Goal: Task Accomplishment & Management: Complete application form

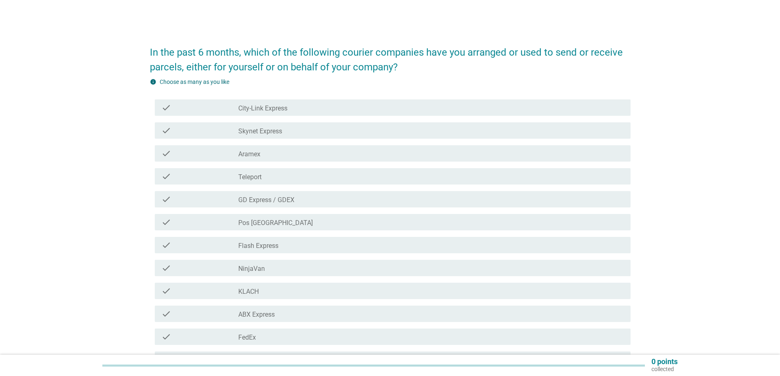
click at [276, 113] on div "check check_box_outline_blank City-Link Express" at bounding box center [392, 107] width 475 height 16
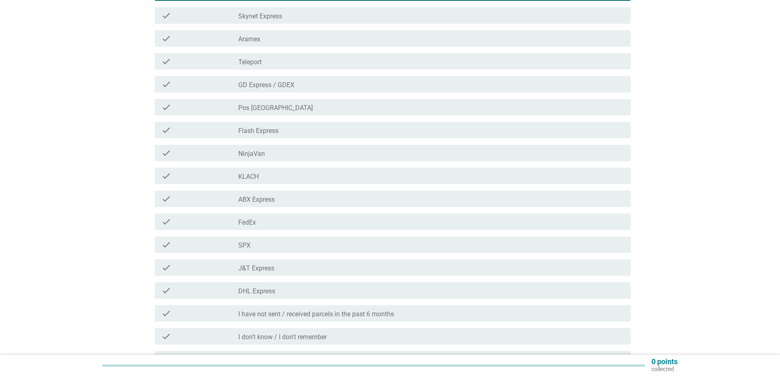
scroll to position [204, 0]
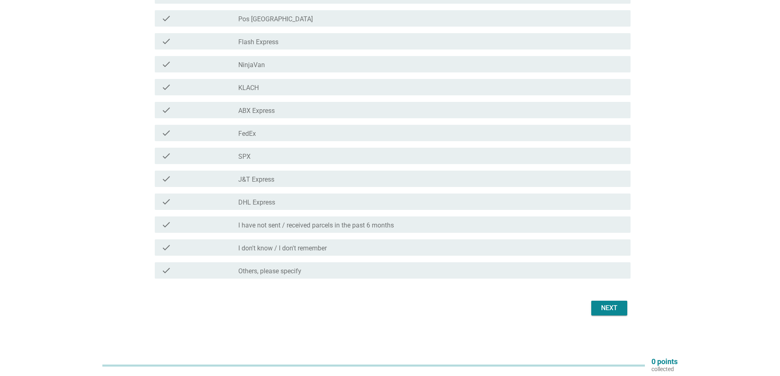
click at [606, 305] on div "Next" at bounding box center [608, 308] width 23 height 10
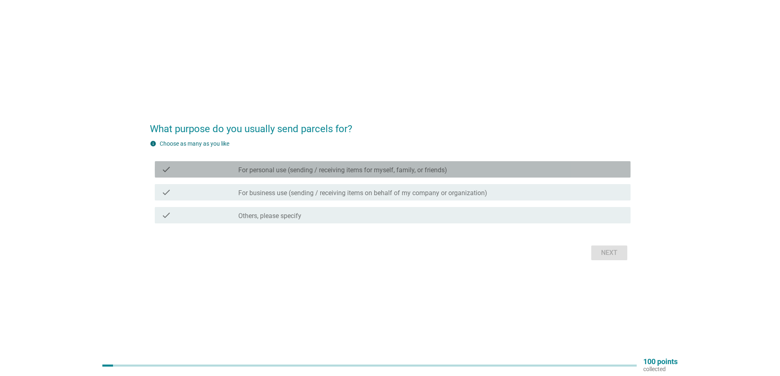
click at [287, 174] on div "check check_box_outline_blank For personal use (sending / receiving items for m…" at bounding box center [392, 169] width 475 height 16
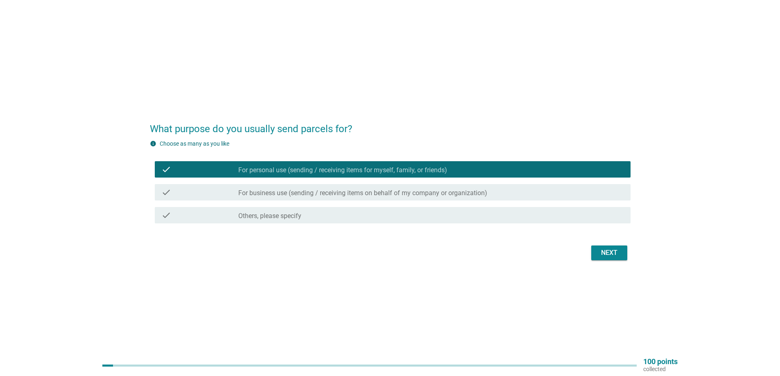
click at [611, 260] on div "Next" at bounding box center [390, 253] width 480 height 20
click at [611, 258] on button "Next" at bounding box center [609, 253] width 36 height 15
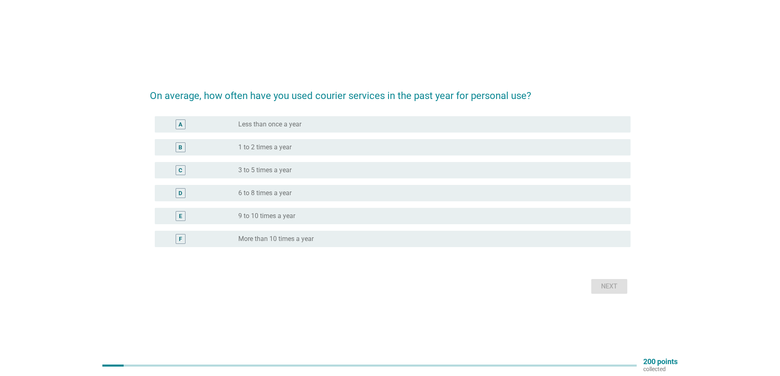
click at [243, 124] on label "Less than once a year" at bounding box center [269, 124] width 63 height 8
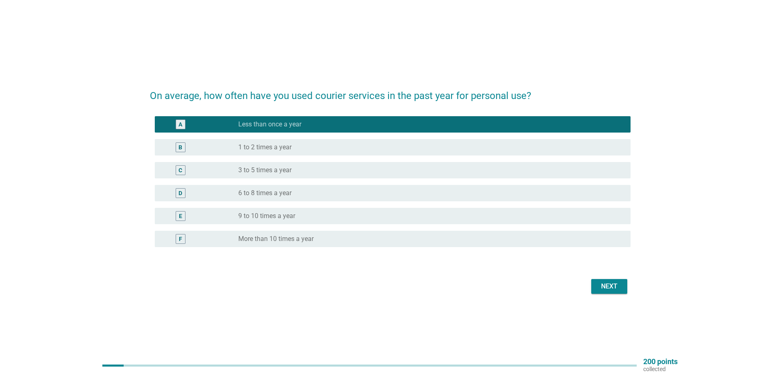
click at [600, 286] on div "Next" at bounding box center [608, 287] width 23 height 10
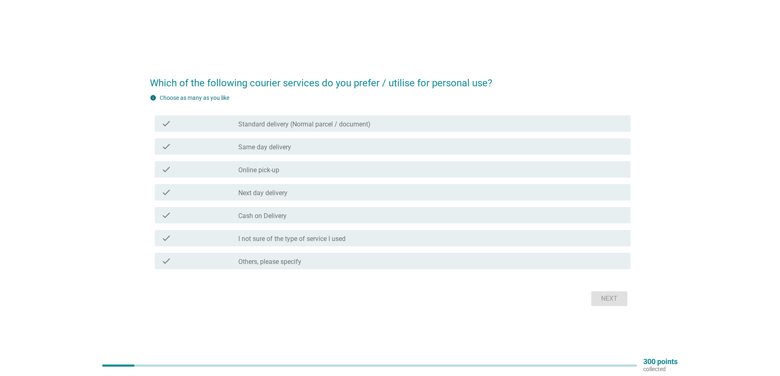
click at [332, 126] on label "Standard delivery (Normal parcel / document)" at bounding box center [304, 124] width 132 height 8
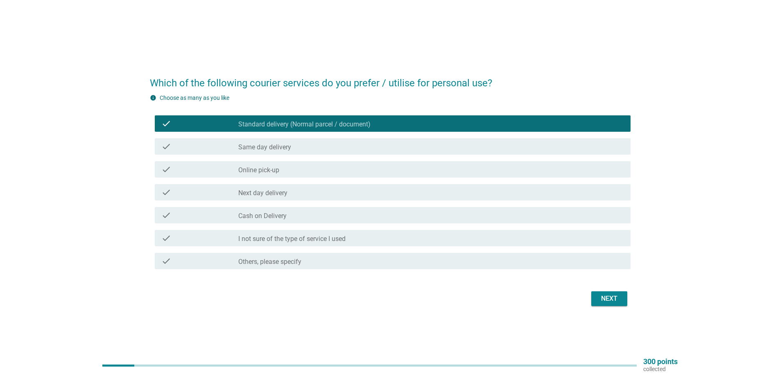
click at [610, 296] on div "Next" at bounding box center [608, 299] width 23 height 10
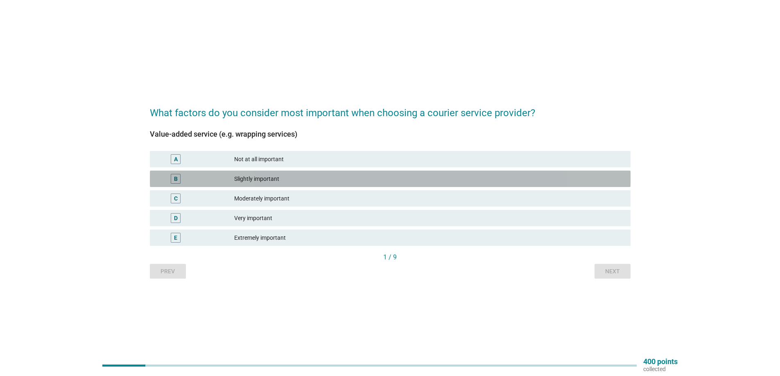
click at [268, 177] on div "Slightly important" at bounding box center [429, 179] width 390 height 10
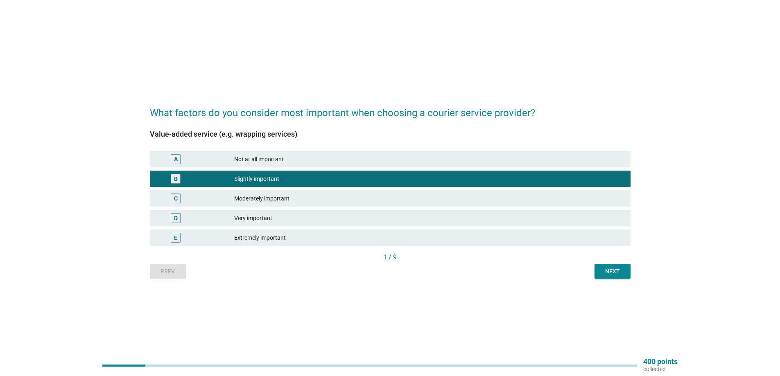
click at [622, 275] on div "Next" at bounding box center [612, 271] width 23 height 9
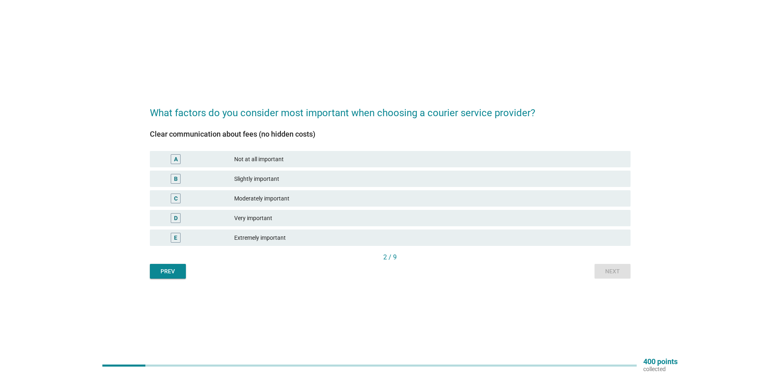
click at [284, 219] on div "Very important" at bounding box center [429, 218] width 390 height 10
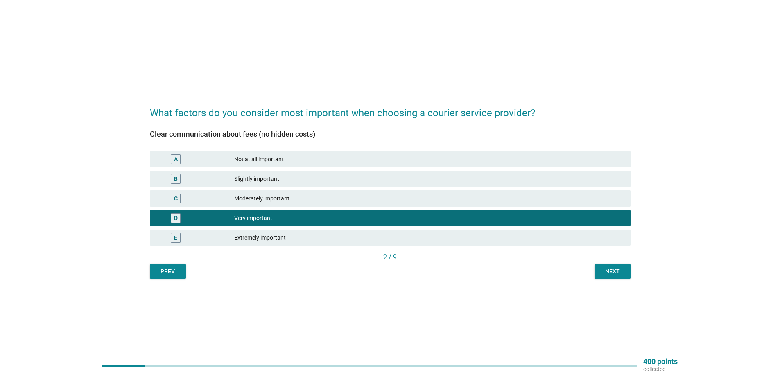
click at [284, 230] on div "E Extremely important" at bounding box center [390, 238] width 480 height 16
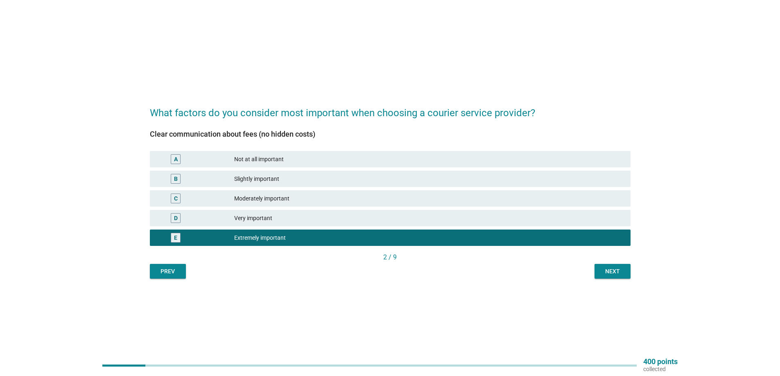
click at [617, 269] on div "Next" at bounding box center [612, 271] width 23 height 9
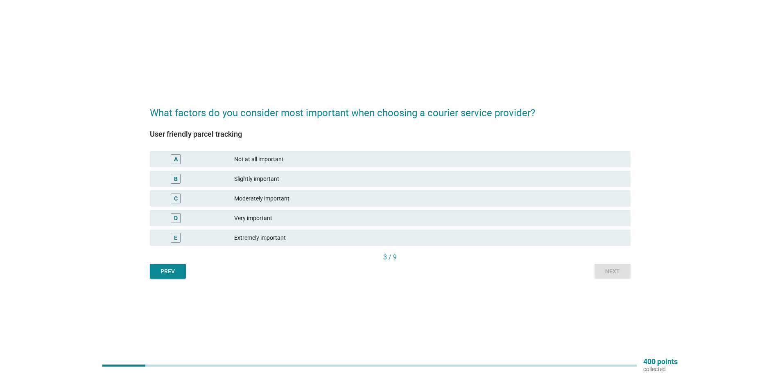
click at [292, 235] on div "Extremely important" at bounding box center [429, 238] width 390 height 10
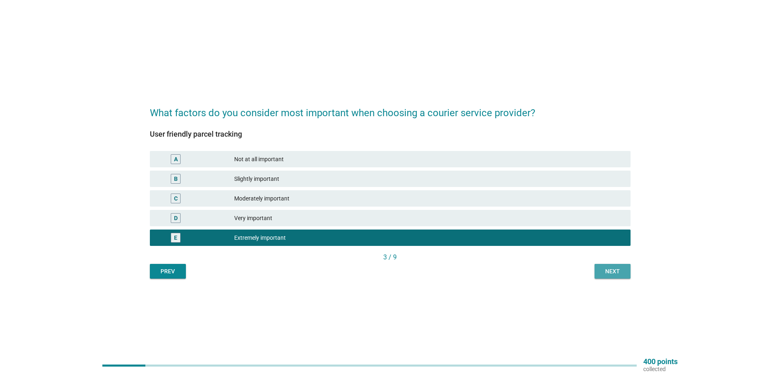
click at [608, 268] on div "Next" at bounding box center [612, 271] width 23 height 9
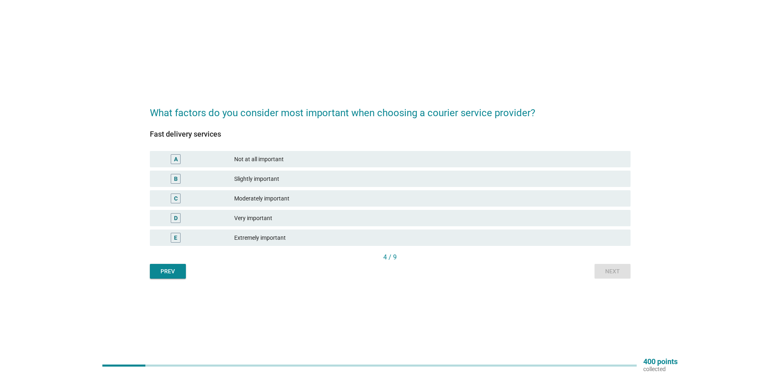
click at [275, 240] on div "Extremely important" at bounding box center [429, 238] width 390 height 10
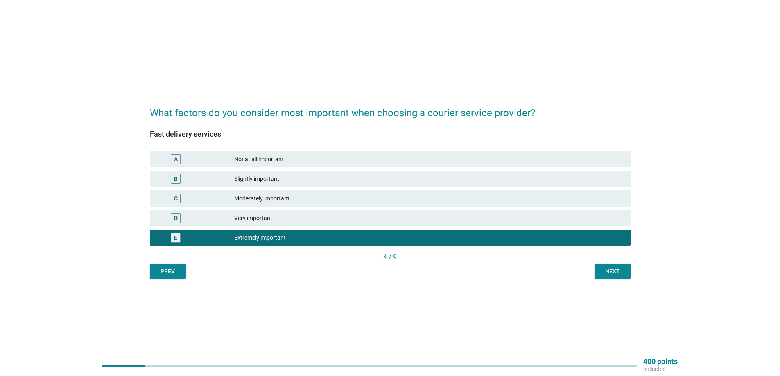
click at [617, 279] on div "What factors do you consider most important when choosing a courier service pro…" at bounding box center [389, 188] width 493 height 194
click at [617, 275] on div "Next" at bounding box center [612, 271] width 23 height 9
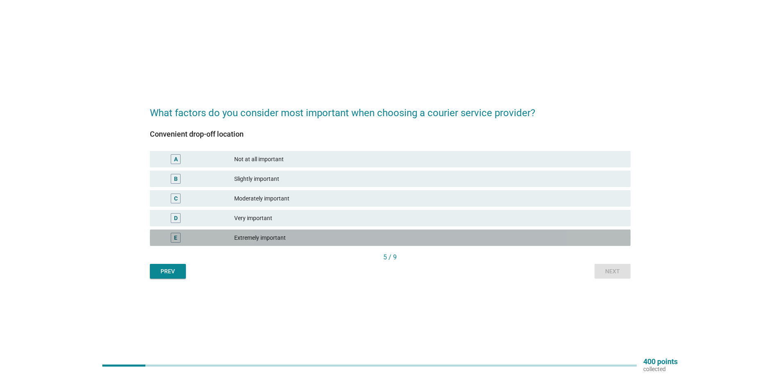
drag, startPoint x: 271, startPoint y: 233, endPoint x: 318, endPoint y: 223, distance: 48.6
click at [273, 233] on div "Extremely important" at bounding box center [429, 238] width 390 height 10
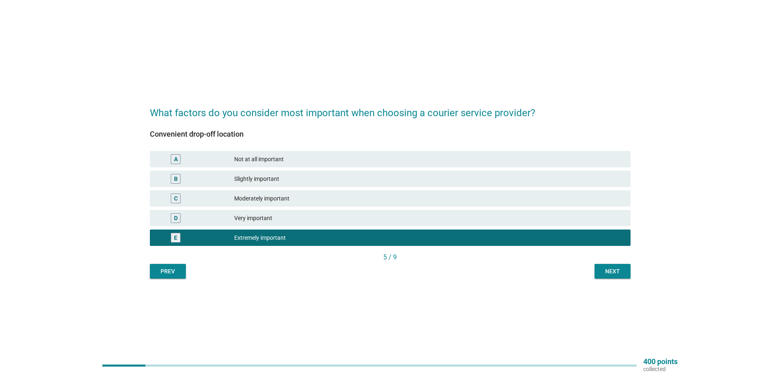
drag, startPoint x: 608, startPoint y: 264, endPoint x: 611, endPoint y: 268, distance: 5.1
click at [608, 266] on div "Convenient drop-off location A Not at all important B Slightly important C Mode…" at bounding box center [390, 199] width 480 height 158
click at [615, 271] on div "Next" at bounding box center [612, 271] width 23 height 9
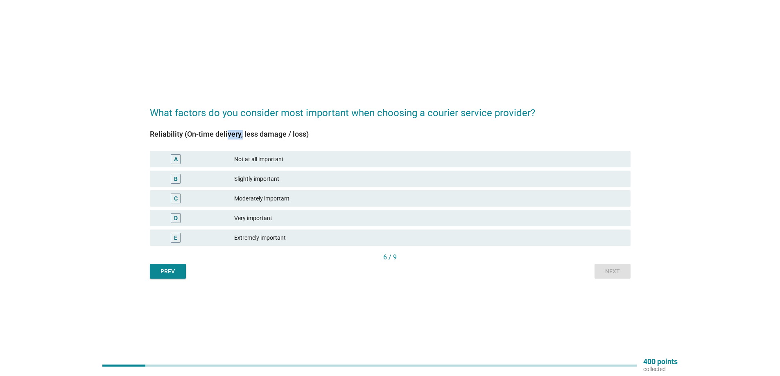
drag, startPoint x: 191, startPoint y: 131, endPoint x: 232, endPoint y: 135, distance: 41.1
click at [215, 134] on div "Reliability (On-time delivery, less damage / loss)" at bounding box center [390, 133] width 480 height 11
click at [236, 135] on div "Reliability (On-time delivery, less damage / loss)" at bounding box center [390, 133] width 480 height 11
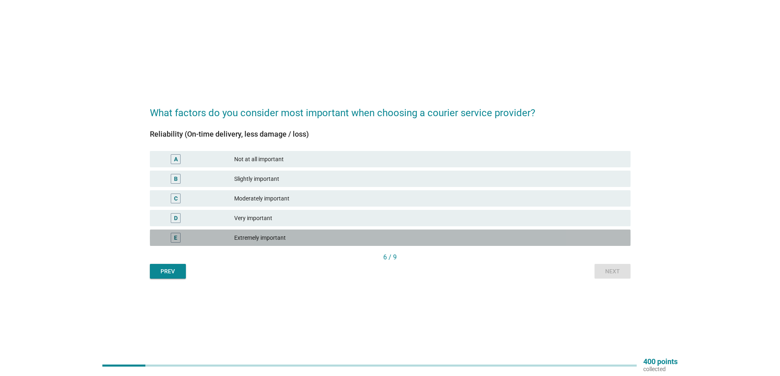
drag, startPoint x: 298, startPoint y: 242, endPoint x: 364, endPoint y: 250, distance: 66.3
click at [299, 242] on div "Extremely important" at bounding box center [429, 238] width 390 height 10
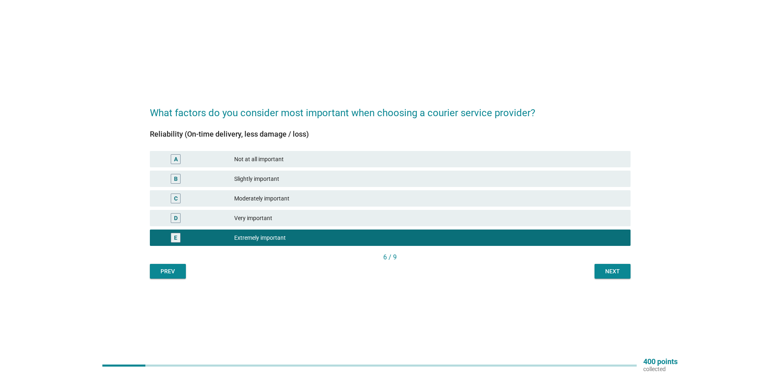
click at [622, 275] on div "Next" at bounding box center [612, 271] width 23 height 9
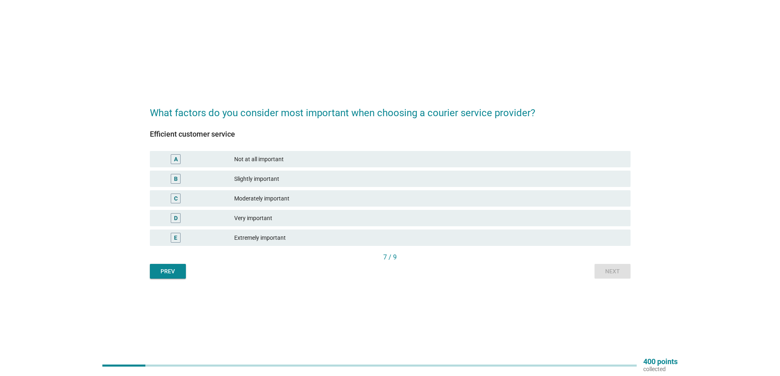
click at [346, 229] on div "E Extremely important" at bounding box center [390, 238] width 484 height 20
drag, startPoint x: 348, startPoint y: 235, endPoint x: 396, endPoint y: 234, distance: 47.9
click at [349, 236] on div "Extremely important" at bounding box center [429, 238] width 390 height 10
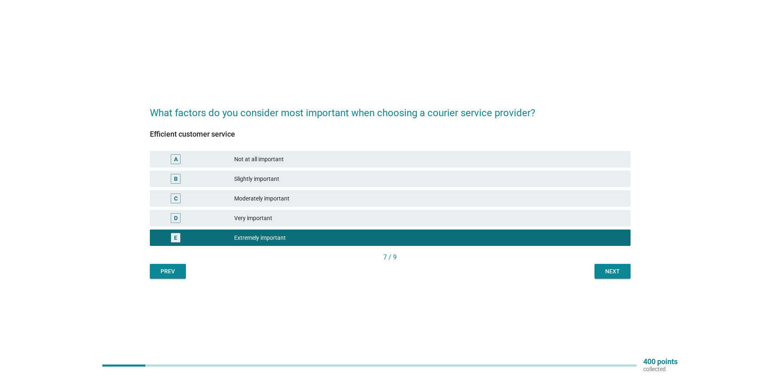
click at [605, 272] on div "Next" at bounding box center [612, 271] width 23 height 9
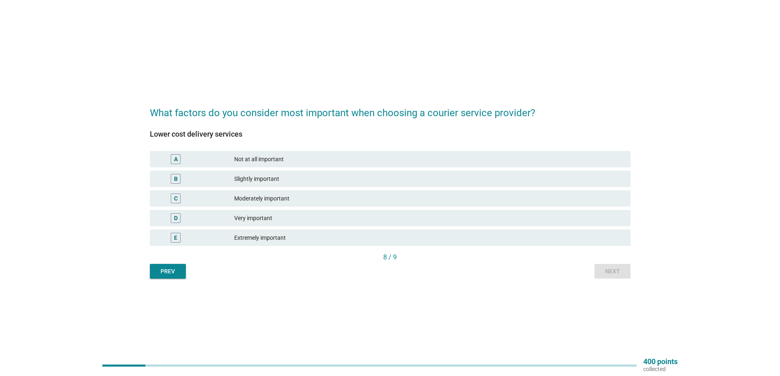
drag, startPoint x: 259, startPoint y: 236, endPoint x: 291, endPoint y: 232, distance: 32.1
click at [259, 236] on div "Extremely important" at bounding box center [429, 238] width 390 height 10
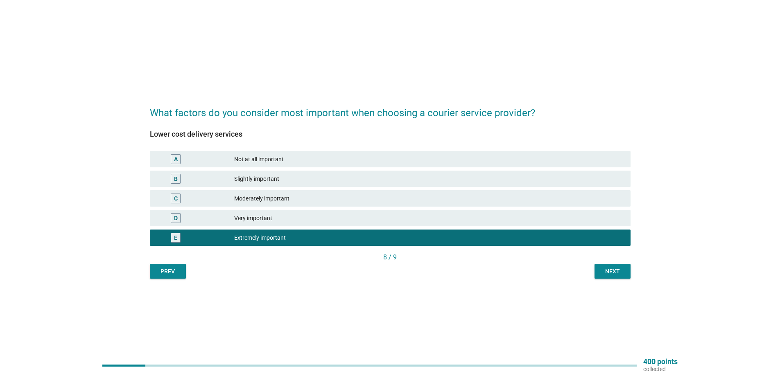
click at [615, 276] on button "Next" at bounding box center [612, 271] width 36 height 15
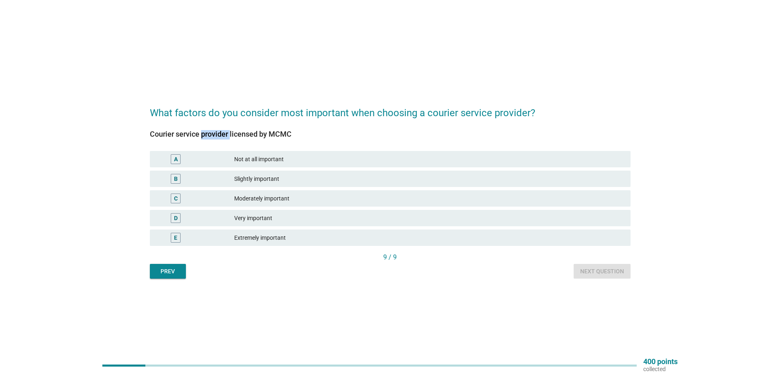
drag, startPoint x: 168, startPoint y: 133, endPoint x: 206, endPoint y: 131, distance: 38.5
click at [206, 131] on div "Courier service provider licensed by MCMC" at bounding box center [390, 133] width 480 height 11
click at [212, 131] on div "Courier service provider licensed by MCMC" at bounding box center [390, 133] width 480 height 11
drag, startPoint x: 239, startPoint y: 133, endPoint x: 306, endPoint y: 142, distance: 67.0
click at [294, 142] on div "Courier service provider licensed by MCMC A Not at all important B Slightly imp…" at bounding box center [390, 191] width 480 height 122
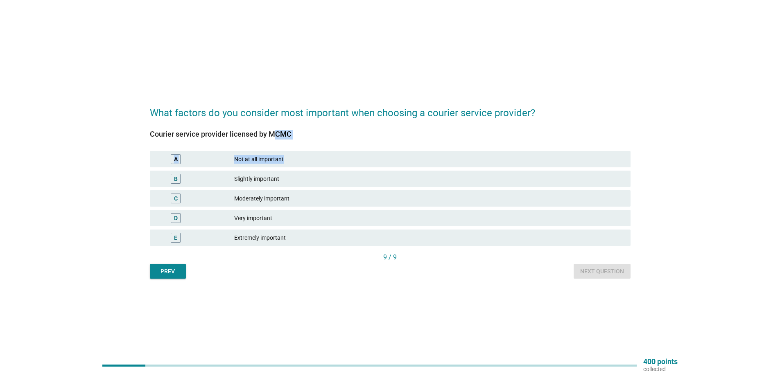
click at [306, 142] on div "Courier service provider licensed by MCMC A Not at all important B Slightly imp…" at bounding box center [390, 191] width 480 height 122
drag, startPoint x: 293, startPoint y: 240, endPoint x: 303, endPoint y: 235, distance: 11.5
click at [293, 240] on div "Extremely important" at bounding box center [429, 238] width 390 height 10
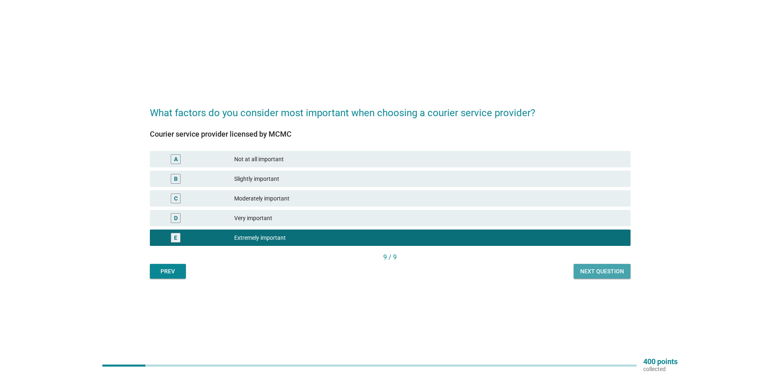
click at [615, 277] on button "Next question" at bounding box center [601, 271] width 57 height 15
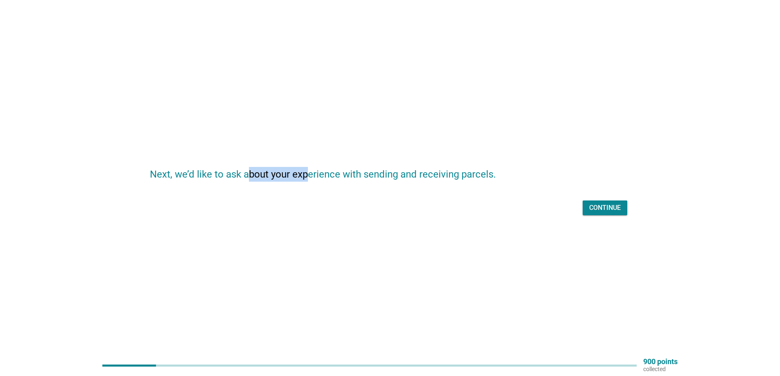
drag, startPoint x: 249, startPoint y: 172, endPoint x: 309, endPoint y: 174, distance: 59.8
click at [309, 174] on h2 "Next, we’d like to ask about your experience with sending and receiving parcels." at bounding box center [390, 170] width 480 height 23
click at [612, 207] on div "Continue" at bounding box center [605, 208] width 32 height 10
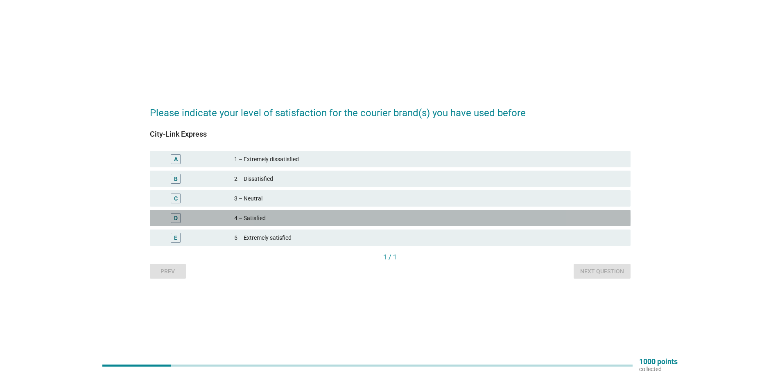
click at [255, 219] on div "4 – Satisfied" at bounding box center [429, 218] width 390 height 10
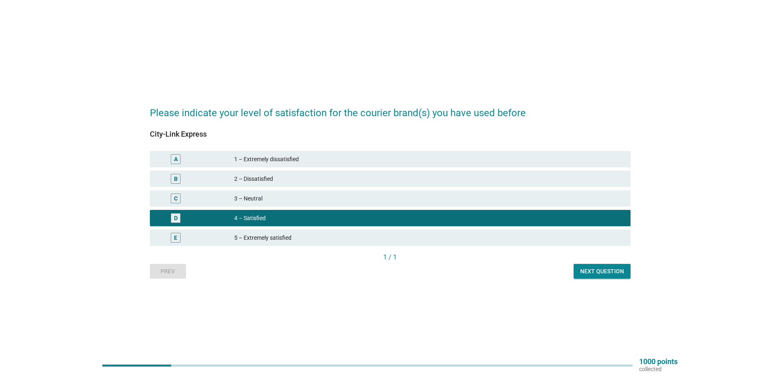
click at [268, 199] on div "3 – Neutral" at bounding box center [429, 199] width 390 height 10
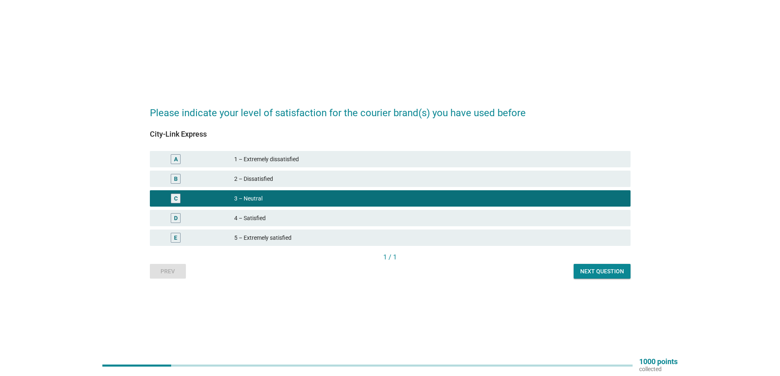
click at [268, 212] on div "D 4 – Satisfied" at bounding box center [390, 218] width 480 height 16
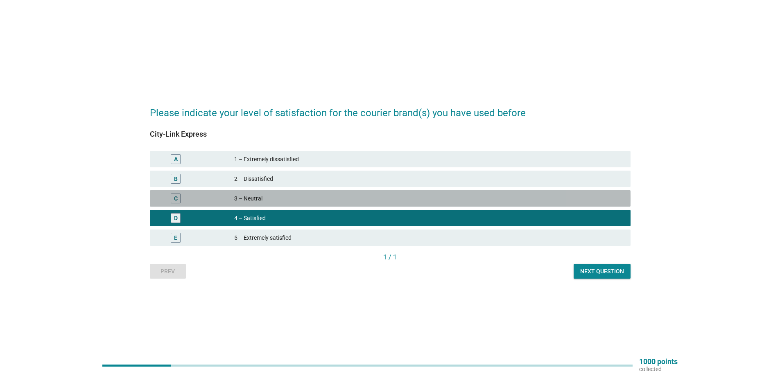
click at [272, 195] on div "3 – Neutral" at bounding box center [429, 199] width 390 height 10
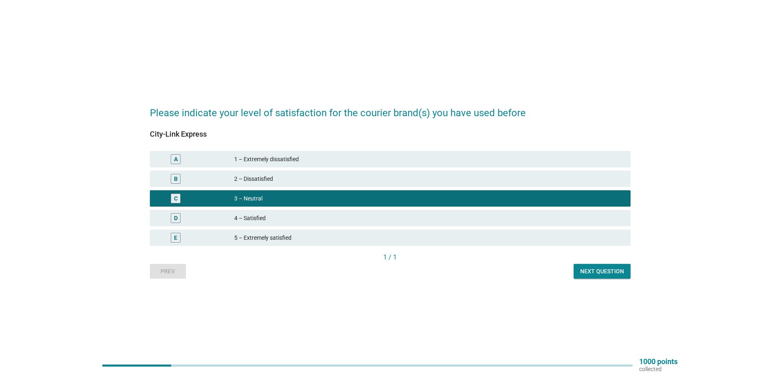
click at [275, 211] on div "D 4 – Satisfied" at bounding box center [390, 218] width 480 height 16
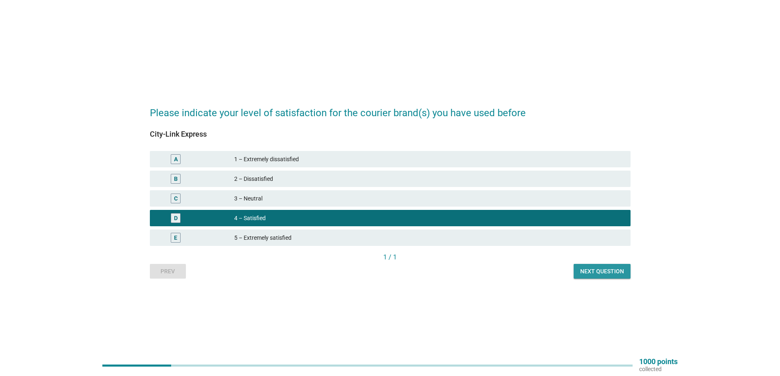
drag, startPoint x: 599, startPoint y: 268, endPoint x: 595, endPoint y: 268, distance: 4.1
click at [599, 268] on div "Next question" at bounding box center [602, 271] width 44 height 9
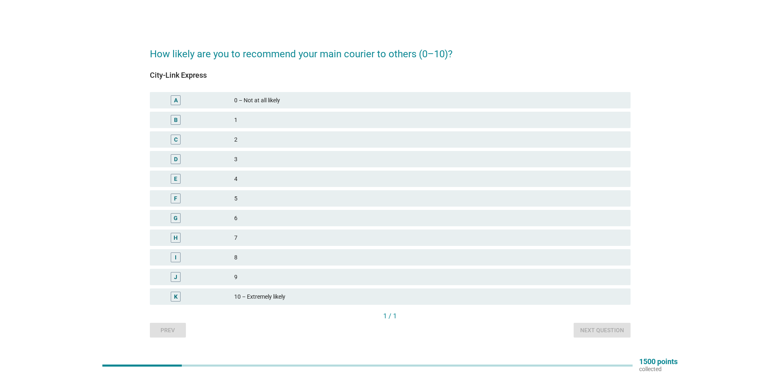
click at [272, 239] on div "7" at bounding box center [429, 238] width 390 height 10
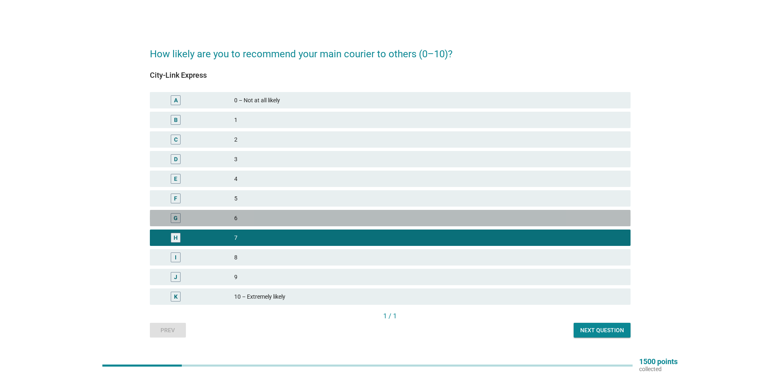
click at [284, 216] on div "6" at bounding box center [429, 218] width 390 height 10
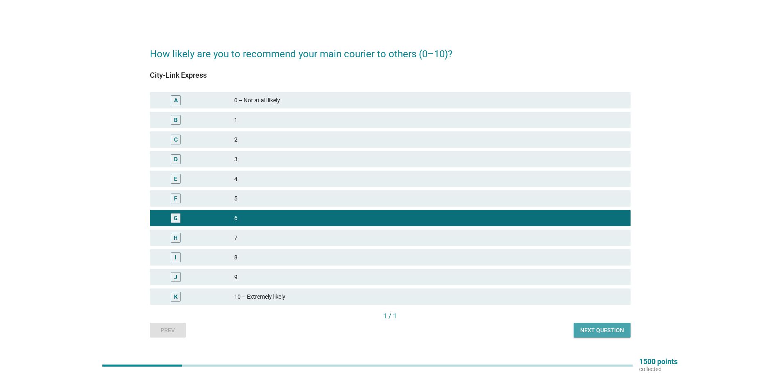
click at [615, 330] on div "Next question" at bounding box center [602, 330] width 44 height 9
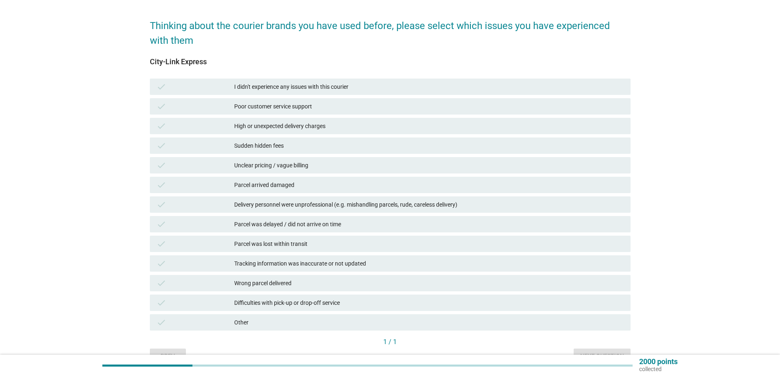
scroll to position [41, 0]
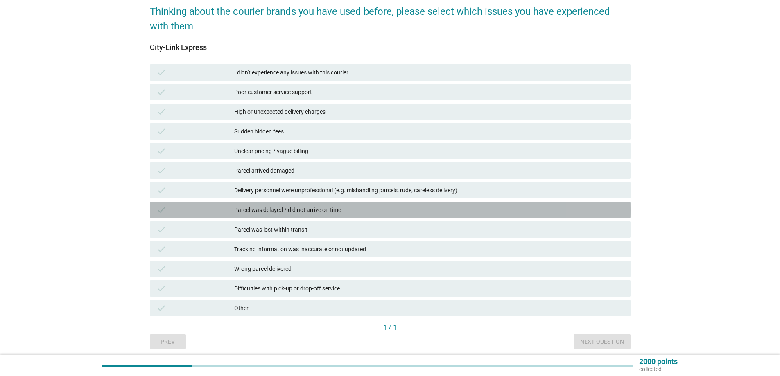
click at [321, 210] on div "Parcel was delayed / did not arrive on time" at bounding box center [429, 210] width 390 height 10
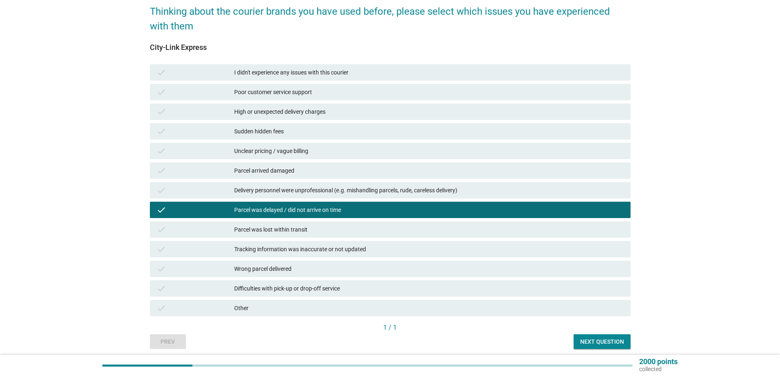
click at [289, 195] on div "check Delivery personnel were unprofessional (e.g. mishandling parcels, rude, c…" at bounding box center [390, 190] width 480 height 16
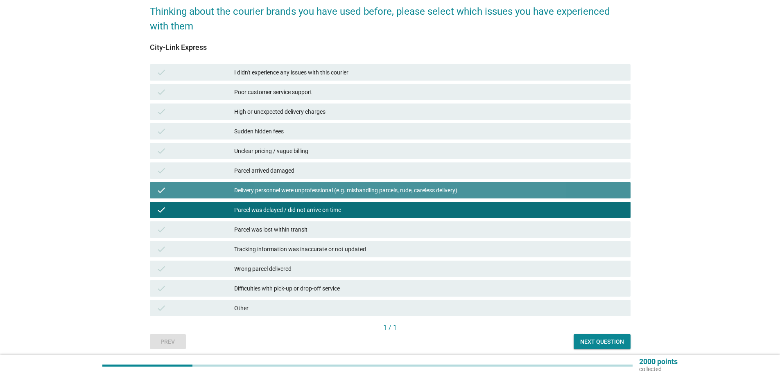
click at [293, 189] on div "Delivery personnel were unprofessional (e.g. mishandling parcels, rude, careles…" at bounding box center [429, 190] width 390 height 10
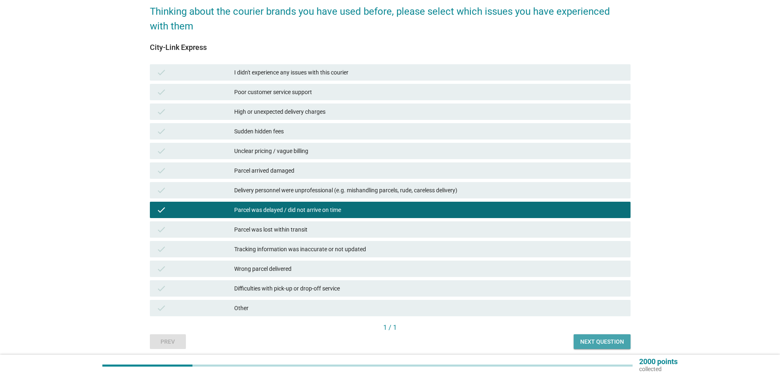
click at [595, 343] on div "Next question" at bounding box center [602, 342] width 44 height 9
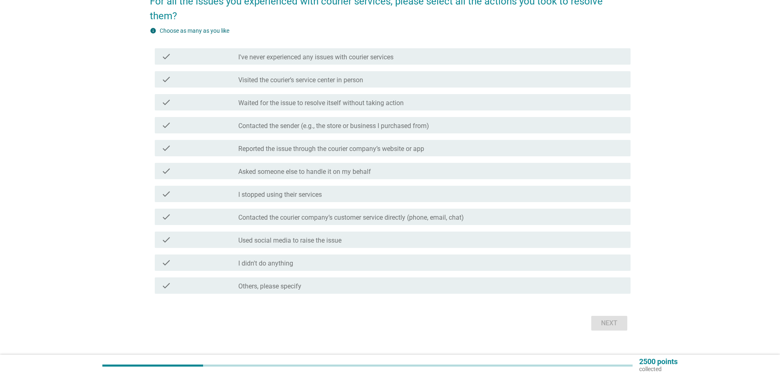
scroll to position [52, 0]
click at [282, 259] on label "I didn't do anything" at bounding box center [265, 263] width 55 height 8
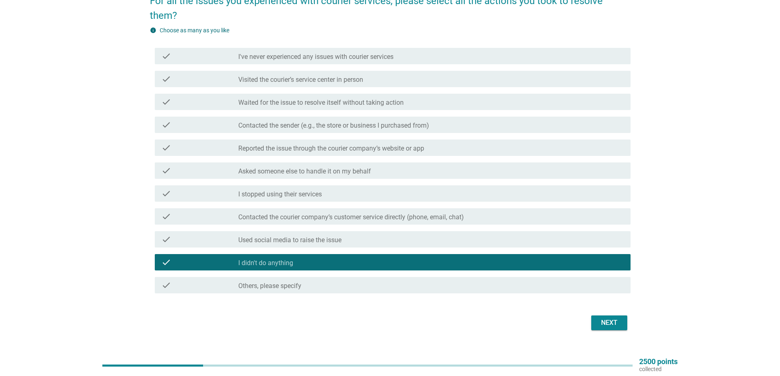
click at [605, 318] on div "Next" at bounding box center [608, 323] width 23 height 10
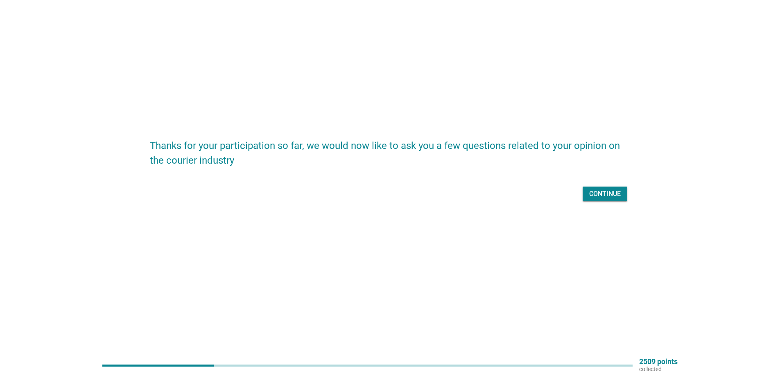
scroll to position [0, 0]
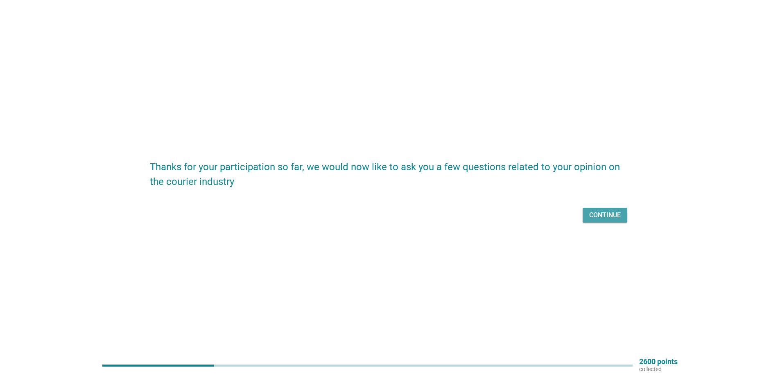
click at [608, 219] on div "Continue" at bounding box center [605, 215] width 32 height 10
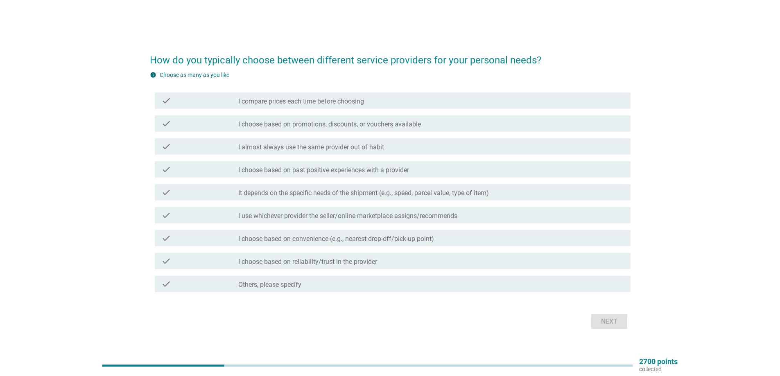
click at [316, 99] on label "I compare prices each time before choosing" at bounding box center [301, 101] width 126 height 8
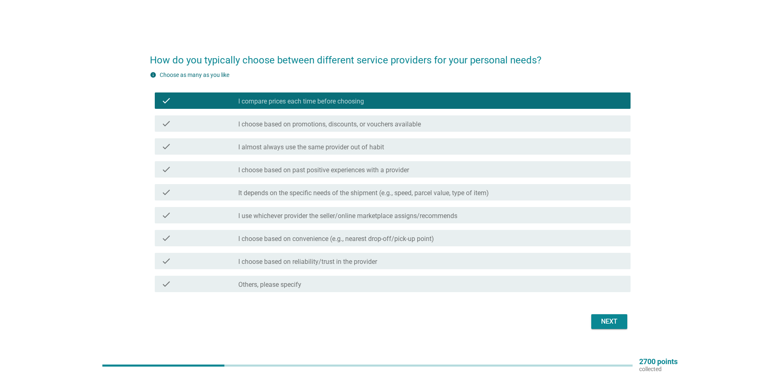
click at [316, 172] on label "I choose based on past positive experiences with a provider" at bounding box center [323, 170] width 171 height 8
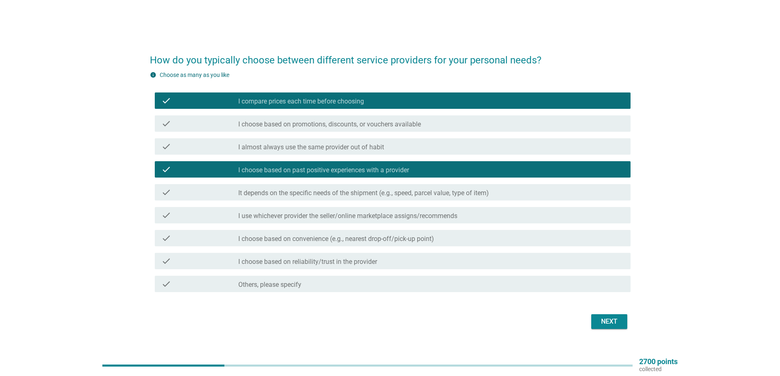
click at [365, 241] on label "I choose based on convenience (e.g., nearest drop-off/pick-up point)" at bounding box center [336, 239] width 196 height 8
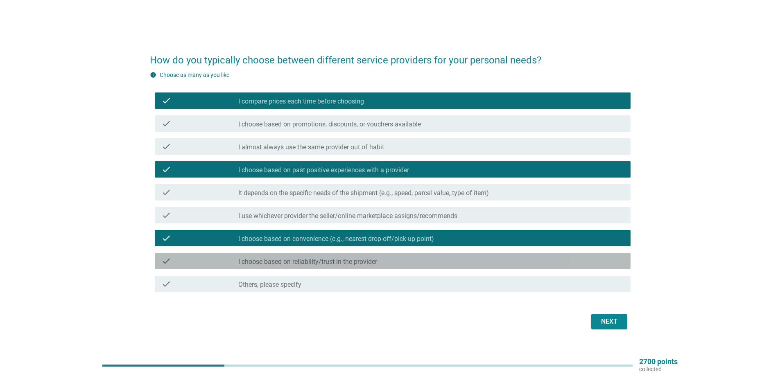
click at [365, 264] on label "I choose based on reliability/trust in the provider" at bounding box center [307, 262] width 139 height 8
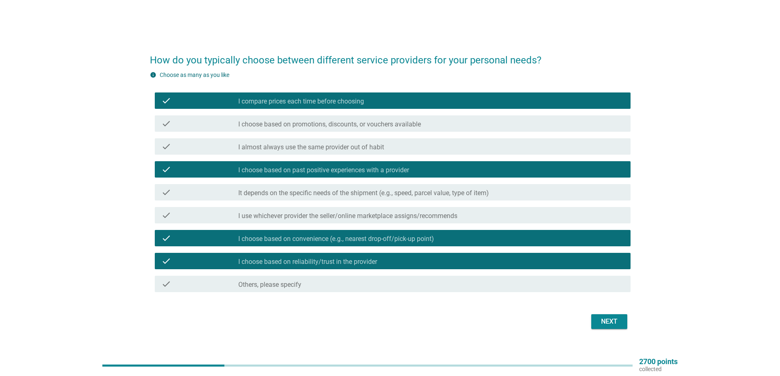
click at [615, 326] on div "Next" at bounding box center [608, 322] width 23 height 10
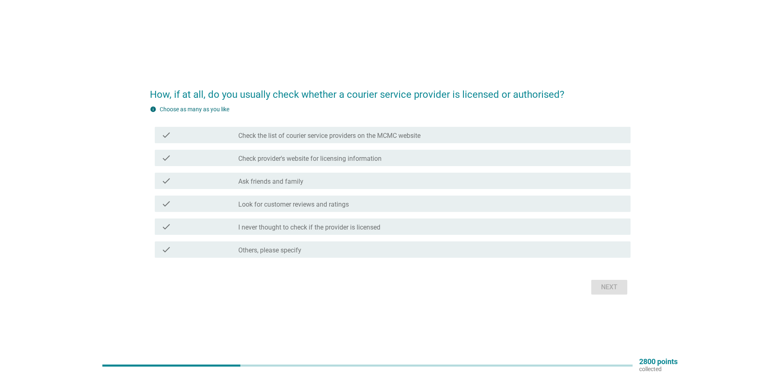
click at [397, 225] on div "check_box_outline_blank I never thought to check if the provider is licensed" at bounding box center [430, 227] width 385 height 10
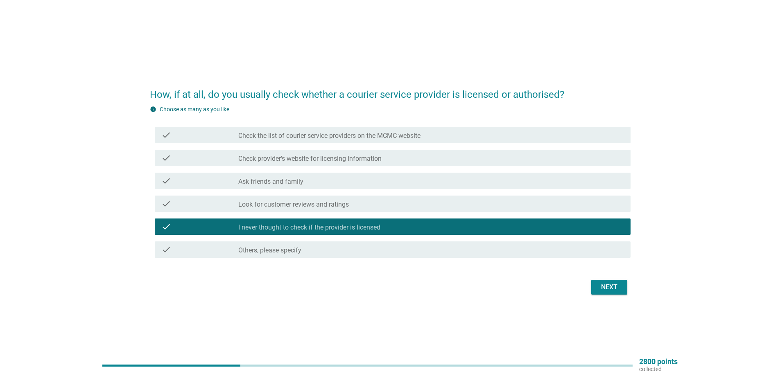
click at [610, 292] on div "Next" at bounding box center [608, 287] width 23 height 10
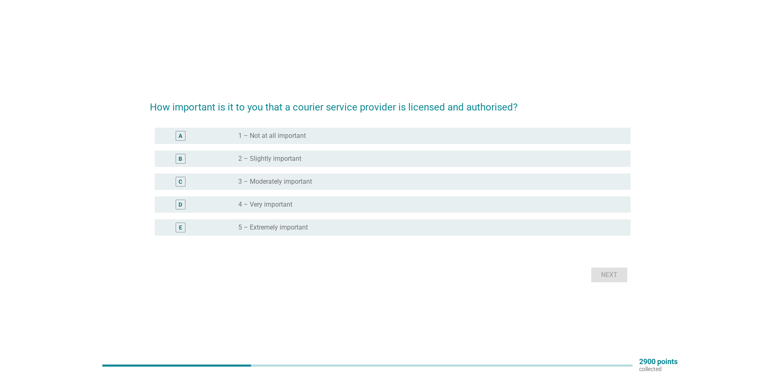
click at [332, 181] on div "radio_button_unchecked 3 – Moderately important" at bounding box center [427, 182] width 379 height 8
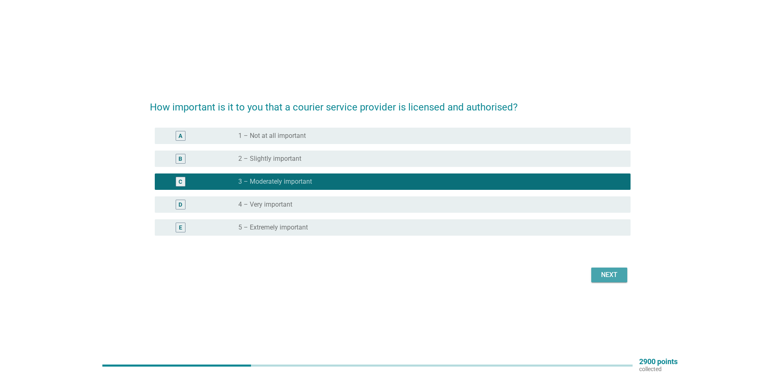
click at [606, 279] on div "Next" at bounding box center [608, 275] width 23 height 10
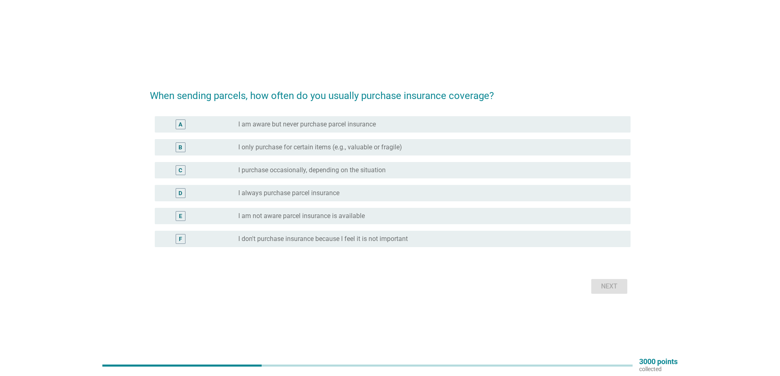
click at [251, 152] on div "B radio_button_unchecked I only purchase for certain items (e.g., valuable or f…" at bounding box center [392, 147] width 475 height 16
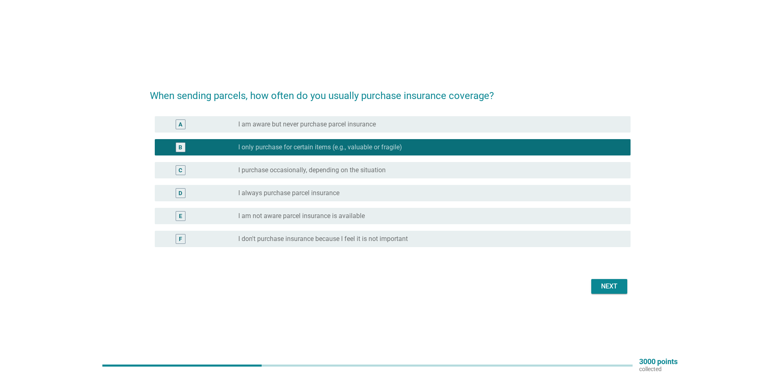
click at [352, 171] on label "I purchase occasionally, depending on the situation" at bounding box center [311, 170] width 147 height 8
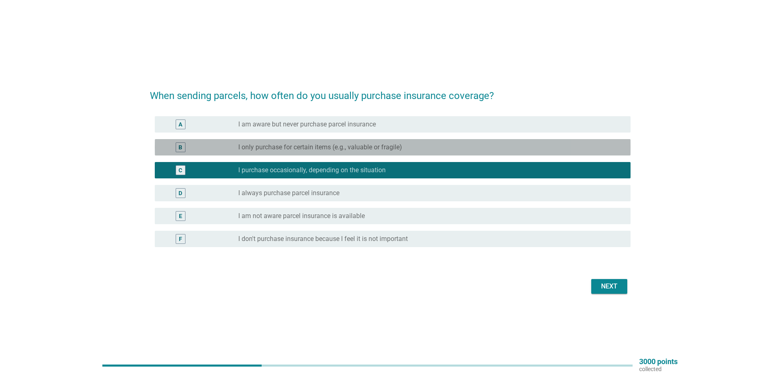
drag, startPoint x: 363, startPoint y: 147, endPoint x: 380, endPoint y: 155, distance: 18.3
click at [366, 149] on label "I only purchase for certain items (e.g., valuable or fragile)" at bounding box center [320, 147] width 164 height 8
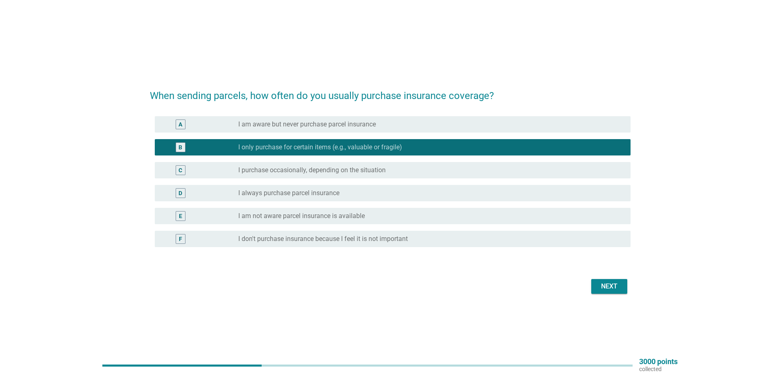
click at [612, 286] on div "Next" at bounding box center [608, 287] width 23 height 10
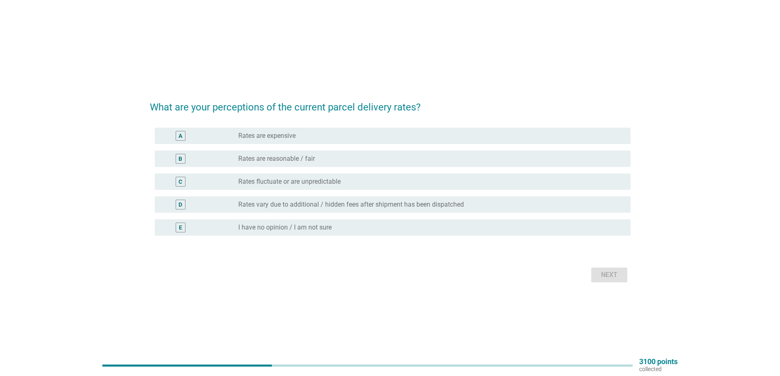
click at [302, 224] on label "I have no opinion / I am not sure" at bounding box center [284, 227] width 93 height 8
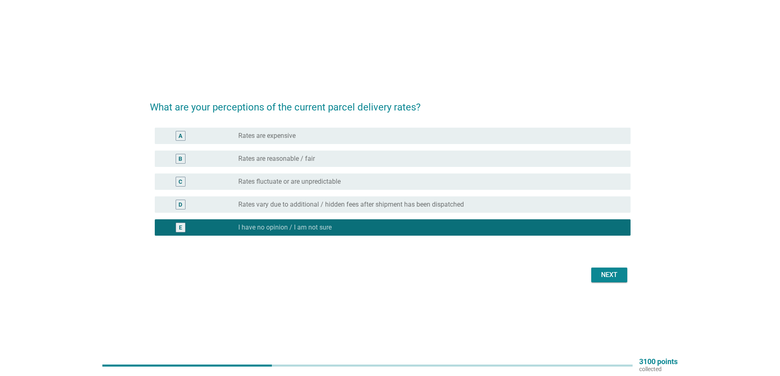
click at [604, 278] on div "Next" at bounding box center [608, 275] width 23 height 10
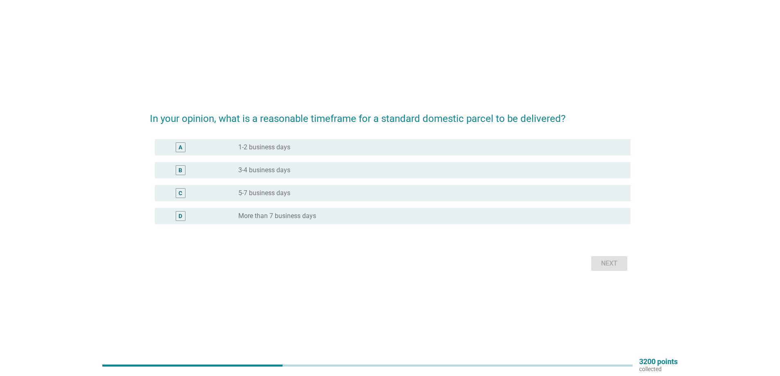
click at [311, 150] on div "radio_button_unchecked 1-2 business days" at bounding box center [427, 147] width 379 height 8
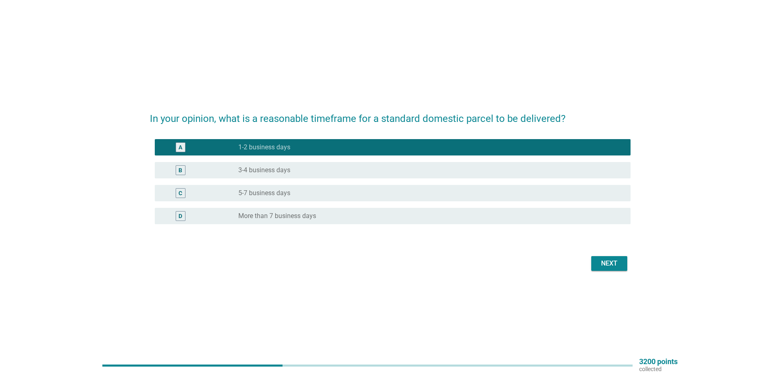
click at [603, 259] on div "Next" at bounding box center [608, 264] width 23 height 10
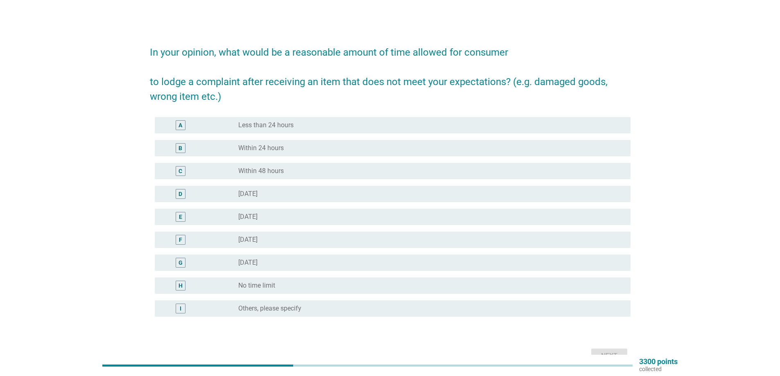
click at [224, 165] on div "C radio_button_unchecked Within 48 hours" at bounding box center [392, 171] width 475 height 16
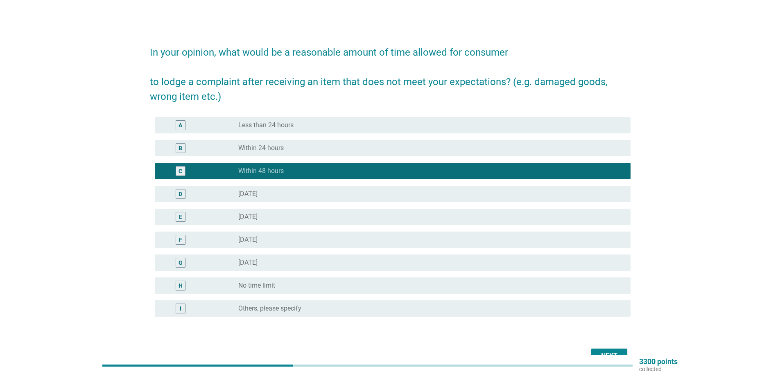
click at [621, 354] on button "Next" at bounding box center [609, 356] width 36 height 15
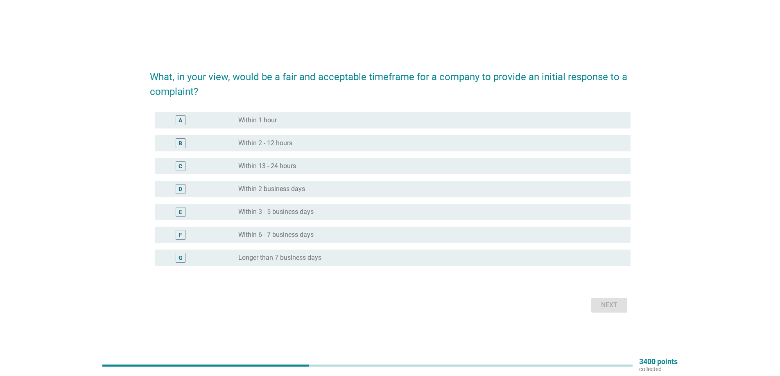
click at [233, 121] on div "A" at bounding box center [199, 120] width 77 height 10
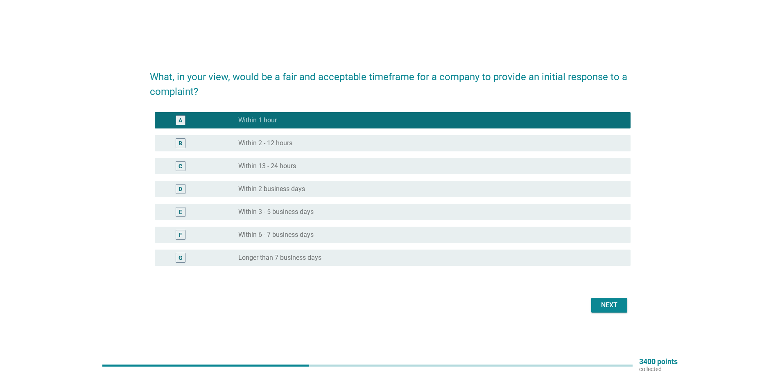
click at [232, 142] on div "B" at bounding box center [199, 143] width 77 height 10
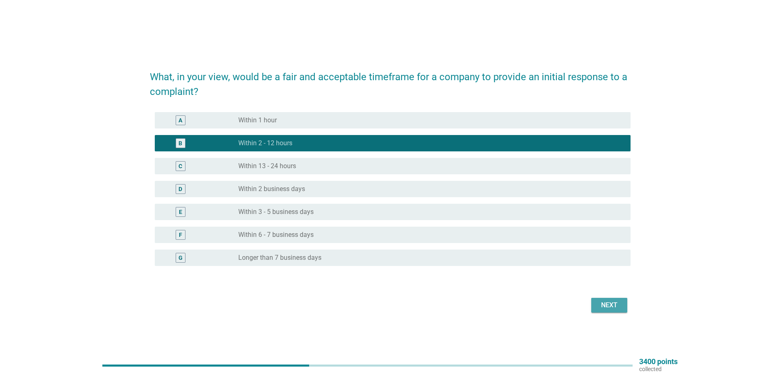
click at [625, 307] on button "Next" at bounding box center [609, 305] width 36 height 15
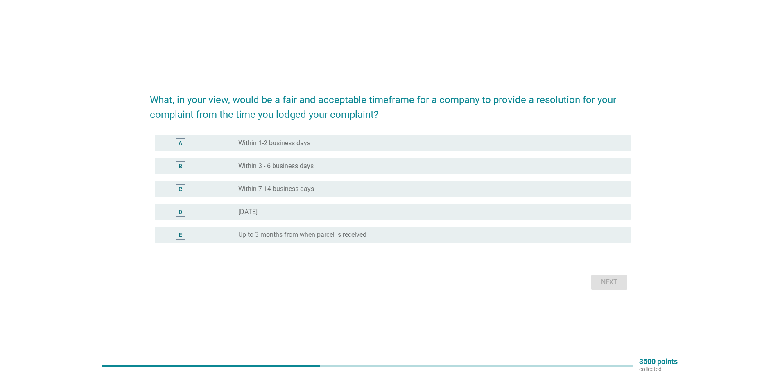
click at [279, 142] on label "Within 1-2 business days" at bounding box center [274, 143] width 72 height 8
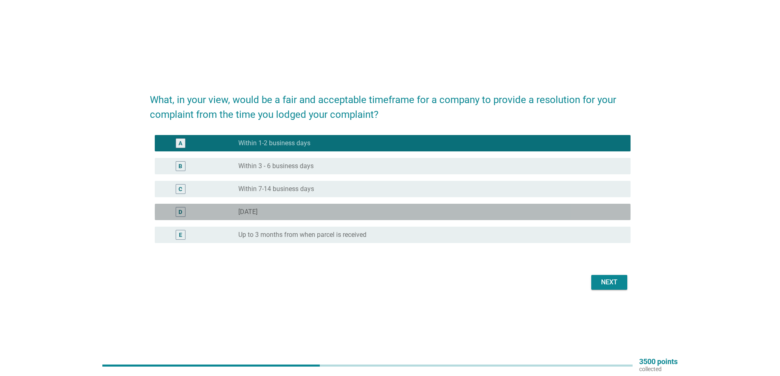
click at [455, 204] on div "D radio_button_unchecked [DATE]" at bounding box center [392, 212] width 475 height 16
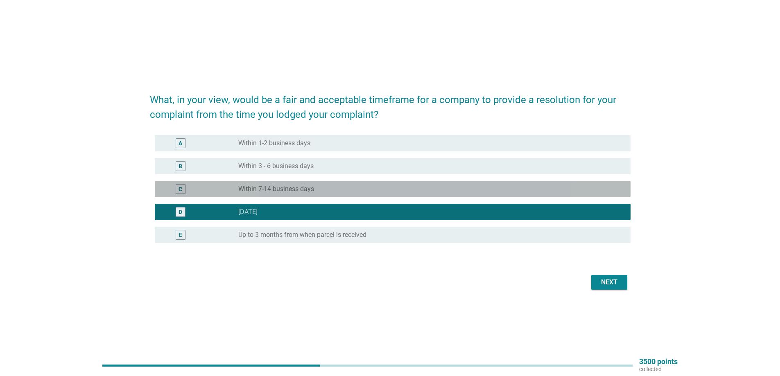
drag, startPoint x: 533, startPoint y: 185, endPoint x: 536, endPoint y: 189, distance: 5.1
click at [535, 188] on div "radio_button_unchecked Within 7-14 business days" at bounding box center [427, 189] width 379 height 8
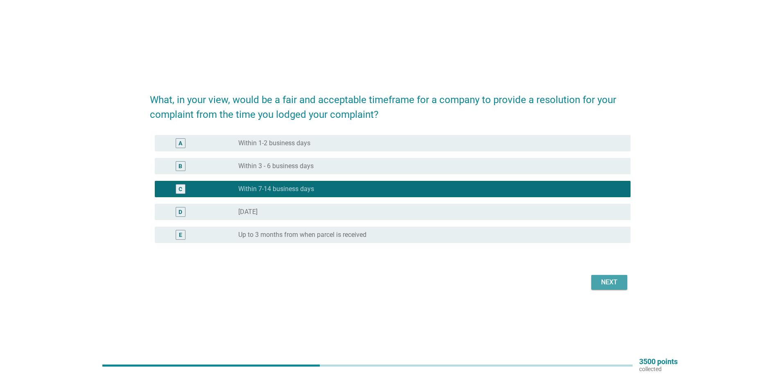
click at [606, 282] on div "Next" at bounding box center [608, 282] width 23 height 10
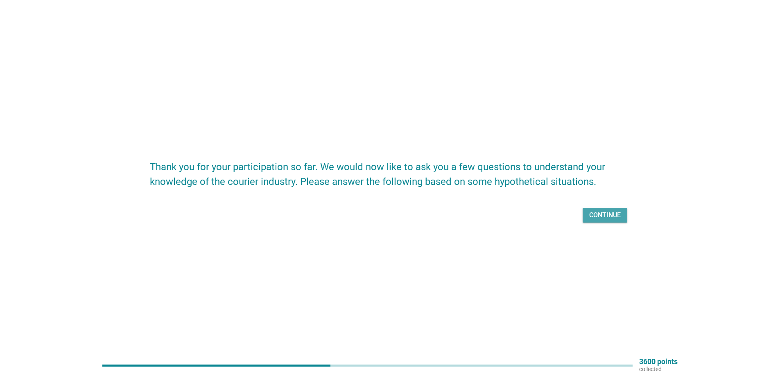
click at [603, 216] on div "Continue" at bounding box center [605, 215] width 32 height 10
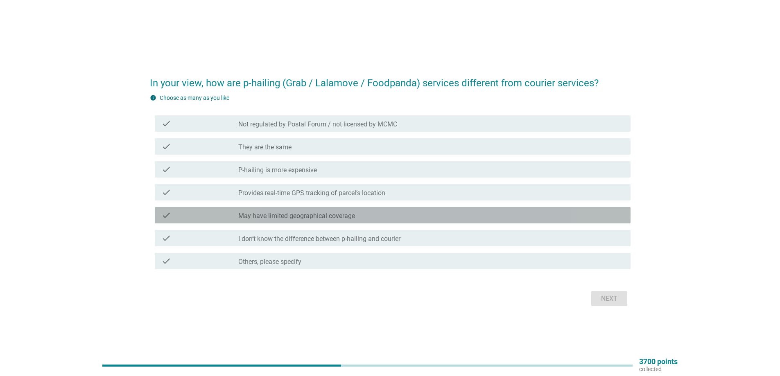
click at [372, 215] on div "check_box_outline_blank May have limited geographical coverage" at bounding box center [430, 215] width 385 height 10
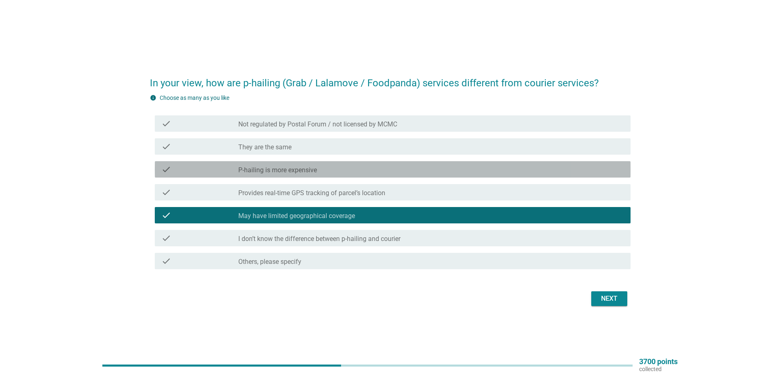
click at [325, 176] on div "check check_box_outline_blank P-hailing is more expensive" at bounding box center [392, 169] width 475 height 16
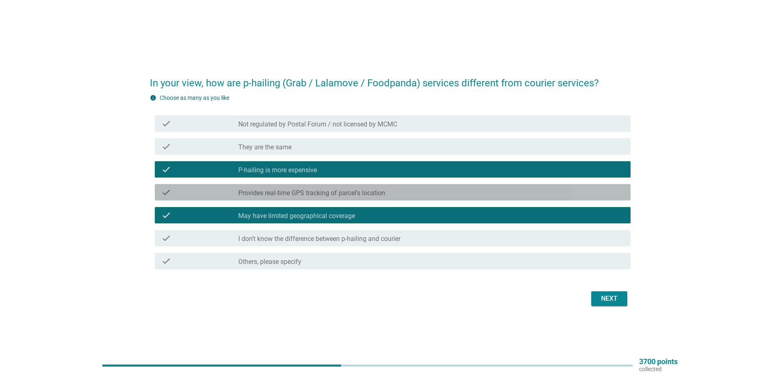
click at [320, 195] on label "Provides real-time GPS tracking of parcel’s location" at bounding box center [311, 193] width 147 height 8
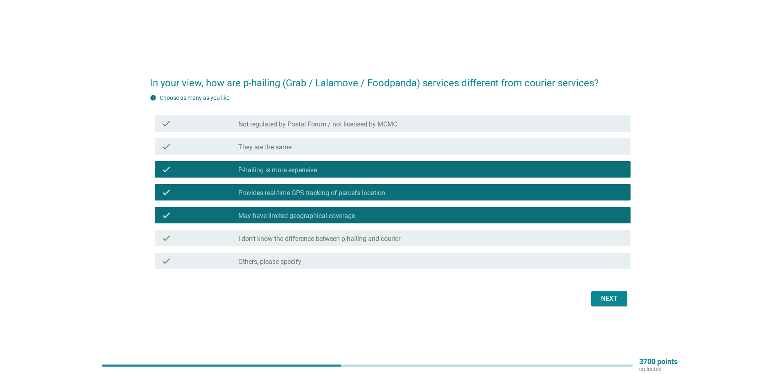
click at [455, 258] on div "check_box_outline_blank Others, please specify" at bounding box center [430, 261] width 385 height 10
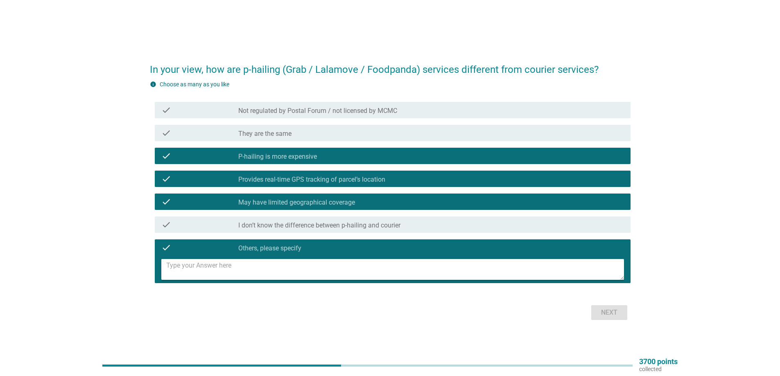
click at [503, 270] on textarea at bounding box center [394, 269] width 457 height 21
type textarea "1.P-hailing have drop off point? i am not sure about this."
click at [610, 316] on div "Next" at bounding box center [608, 313] width 23 height 10
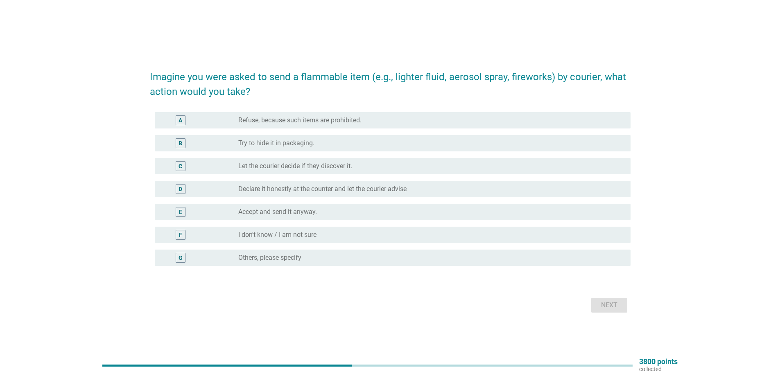
click at [410, 190] on div "radio_button_unchecked Declare it honestly at the counter and let the courier a…" at bounding box center [427, 189] width 379 height 8
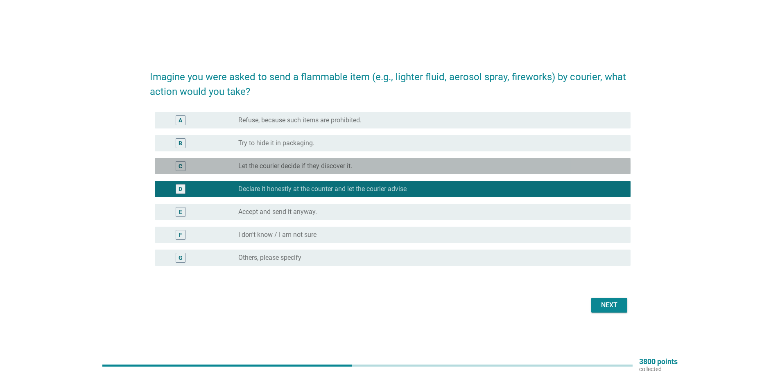
click at [343, 168] on label "Let the courier decide if they discover it." at bounding box center [295, 166] width 114 height 8
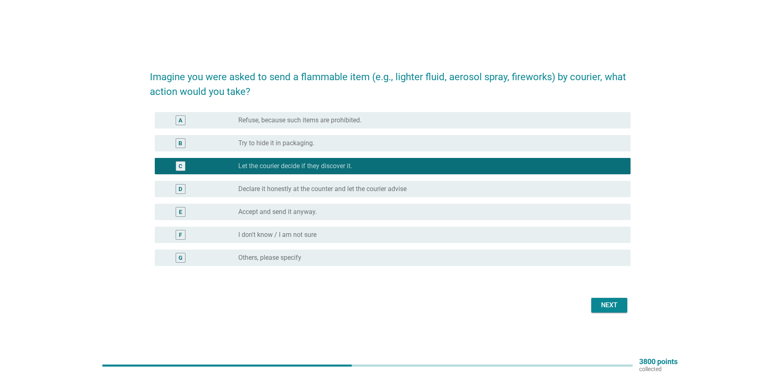
click at [329, 185] on label "Declare it honestly at the counter and let the courier advise" at bounding box center [322, 189] width 168 height 8
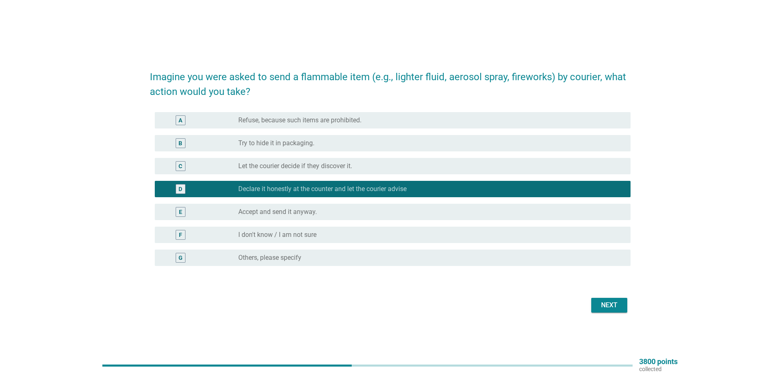
click at [464, 212] on div "radio_button_unchecked Accept and send it anyway." at bounding box center [427, 212] width 379 height 8
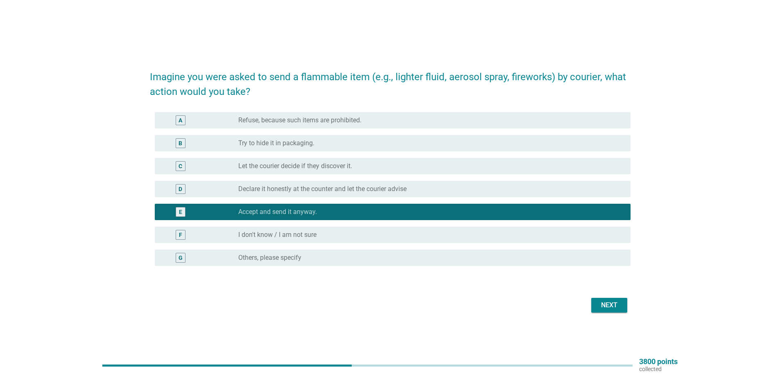
click at [466, 194] on div "D radio_button_unchecked Declare it honestly at the counter and let the courier…" at bounding box center [392, 189] width 475 height 16
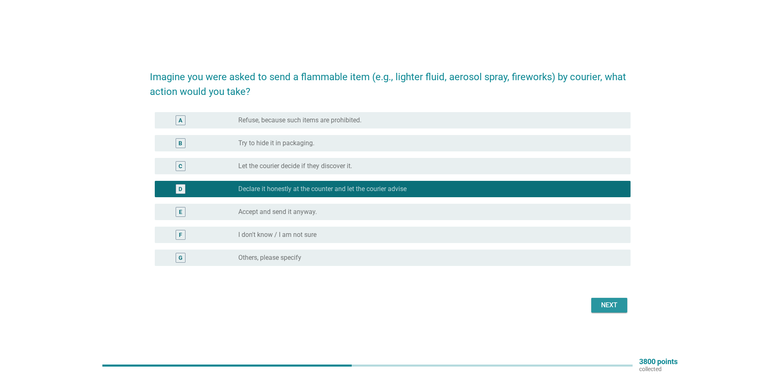
click at [613, 308] on div "Next" at bounding box center [608, 305] width 23 height 10
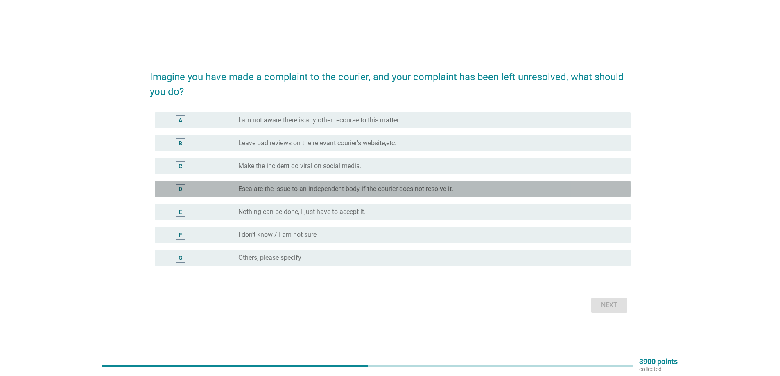
click at [368, 192] on label "Escalate the issue to an independent body if the courier does not resolve it." at bounding box center [345, 189] width 215 height 8
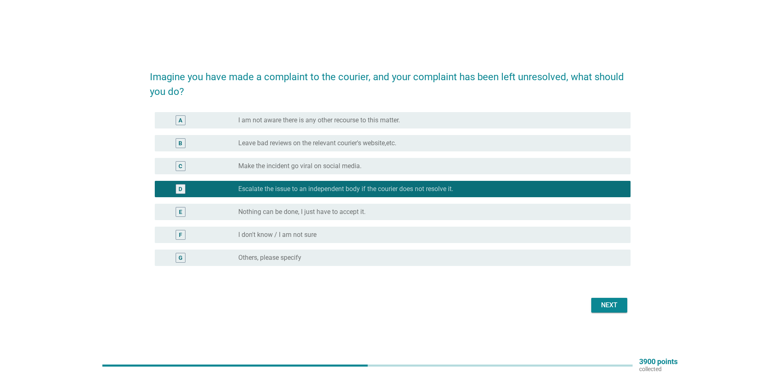
click at [331, 260] on div "radio_button_unchecked Others, please specify" at bounding box center [427, 258] width 379 height 8
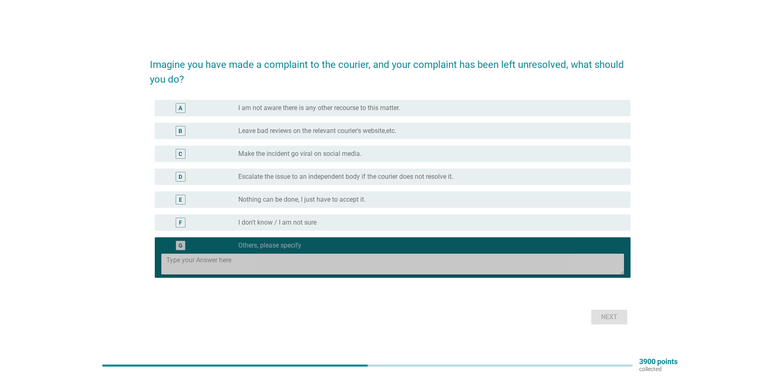
click at [331, 260] on textarea at bounding box center [394, 264] width 457 height 21
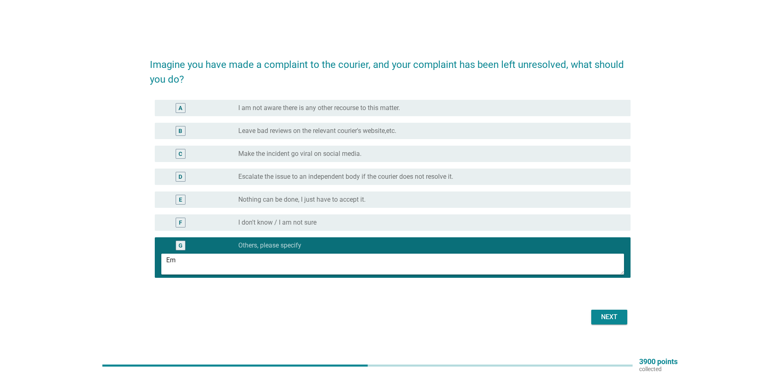
type textarea "E"
type textarea "d"
type textarea "Complaint to HQ"
click at [611, 317] on div "Next" at bounding box center [608, 317] width 23 height 10
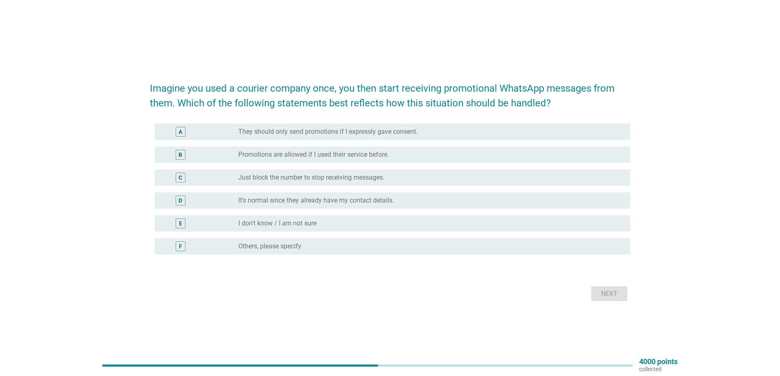
click at [263, 247] on label "Others, please specify" at bounding box center [269, 246] width 63 height 8
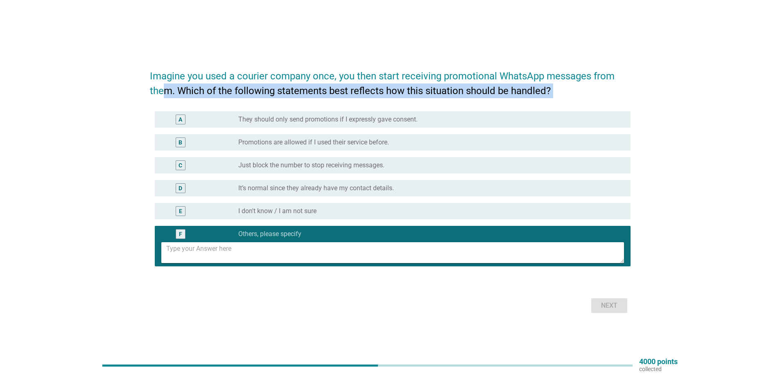
drag, startPoint x: 163, startPoint y: 88, endPoint x: 164, endPoint y: 98, distance: 10.7
click at [164, 98] on form "Imagine you used a courier company once, you then start receiving promotional W…" at bounding box center [390, 188] width 480 height 255
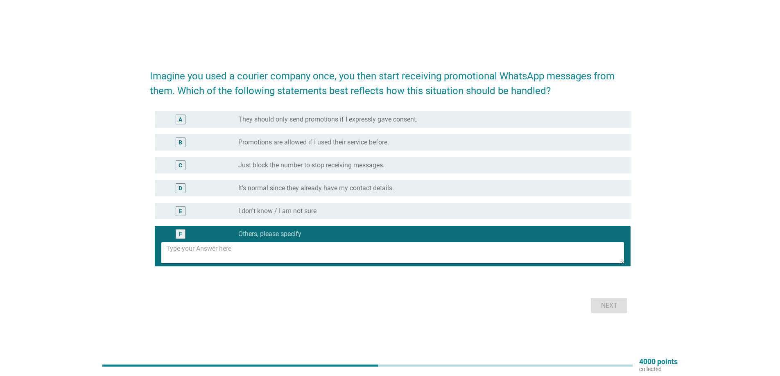
click at [100, 129] on div "Imagine you used a courier company once, you then start receiving promotional W…" at bounding box center [390, 188] width 740 height 268
click at [266, 187] on label "It’s normal since they already have my contact details." at bounding box center [315, 188] width 155 height 8
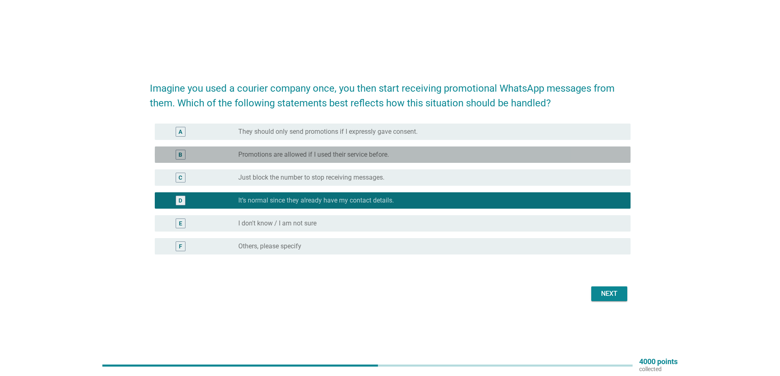
click at [275, 158] on label "Promotions are allowed if I used their service before." at bounding box center [313, 155] width 151 height 8
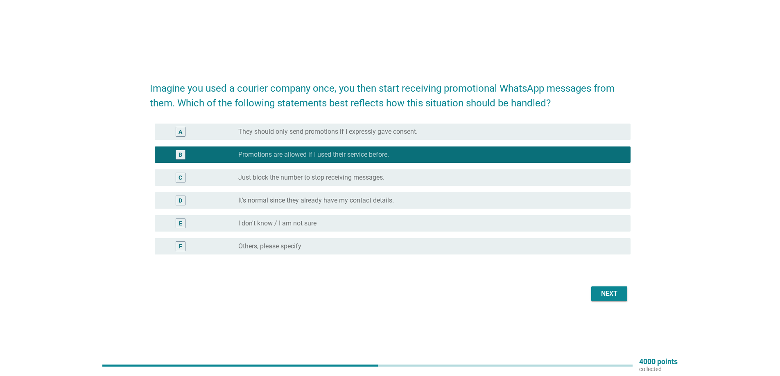
click at [285, 202] on label "It’s normal since they already have my contact details." at bounding box center [315, 200] width 155 height 8
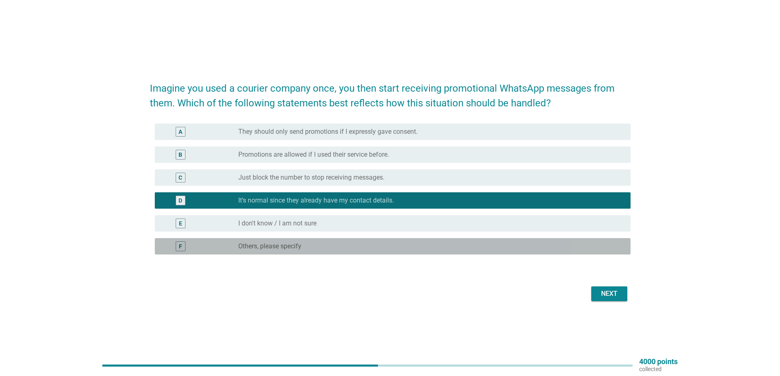
click at [279, 248] on label "Others, please specify" at bounding box center [269, 246] width 63 height 8
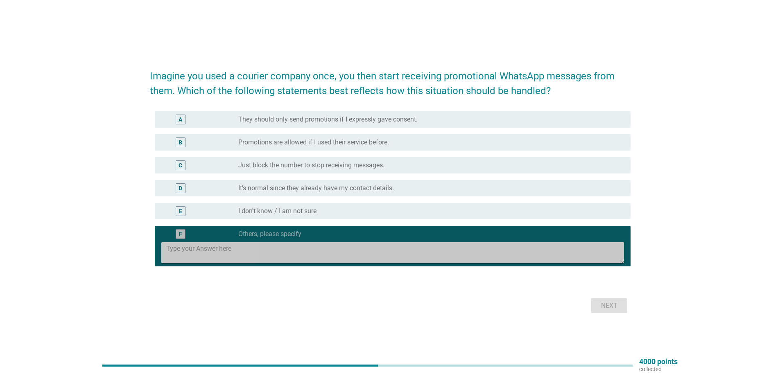
click at [286, 255] on textarea at bounding box center [394, 252] width 457 height 21
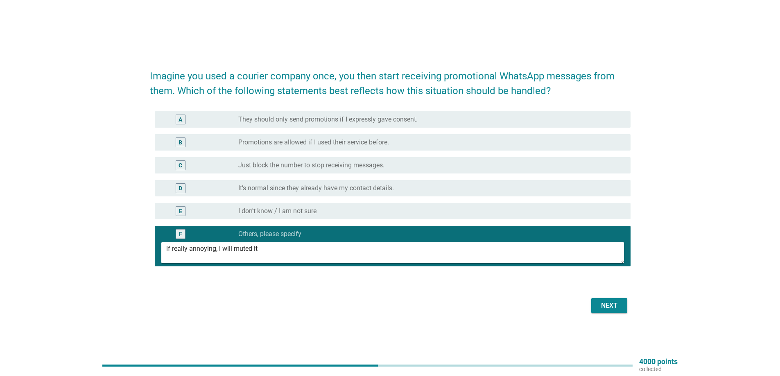
type textarea "if really annoying, i will muted it"
click at [599, 311] on button "Next" at bounding box center [609, 305] width 36 height 15
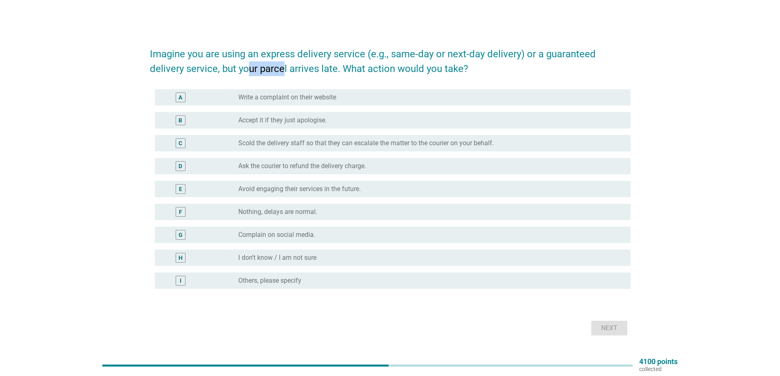
drag, startPoint x: 211, startPoint y: 69, endPoint x: 250, endPoint y: 65, distance: 39.9
click at [248, 66] on h2 "Imagine you are using an express delivery service (e.g., same-day or next-day d…" at bounding box center [390, 57] width 480 height 38
click at [250, 65] on h2 "Imagine you are using an express delivery service (e.g., same-day or next-day d…" at bounding box center [390, 57] width 480 height 38
drag, startPoint x: 250, startPoint y: 65, endPoint x: 252, endPoint y: 72, distance: 7.1
click at [252, 72] on h2 "Imagine you are using an express delivery service (e.g., same-day or next-day d…" at bounding box center [390, 57] width 480 height 38
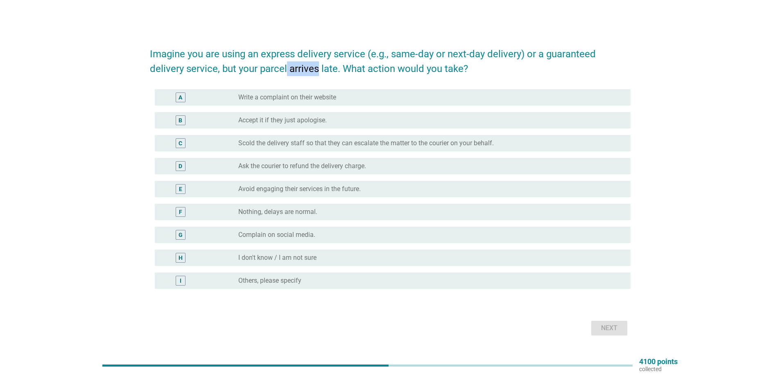
click at [252, 72] on h2 "Imagine you are using an express delivery service (e.g., same-day or next-day d…" at bounding box center [390, 57] width 480 height 38
click at [314, 189] on label "Avoid engaging their services in the future." at bounding box center [299, 189] width 122 height 8
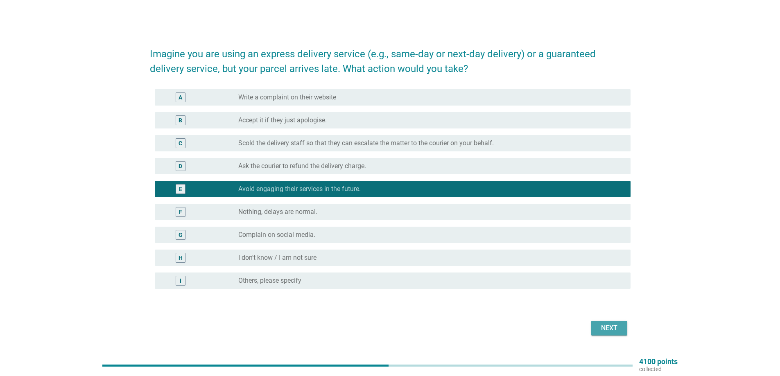
click at [597, 331] on button "Next" at bounding box center [609, 328] width 36 height 15
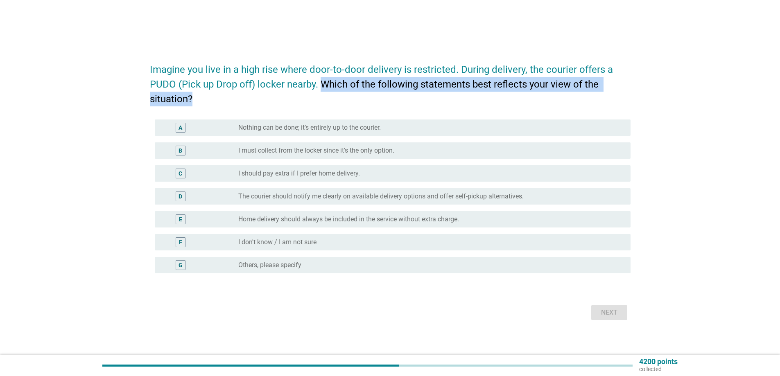
drag, startPoint x: 320, startPoint y: 86, endPoint x: 322, endPoint y: 93, distance: 7.3
click at [322, 93] on h2 "Imagine you live in a high rise where door-to-door delivery is restricted. Duri…" at bounding box center [390, 80] width 480 height 52
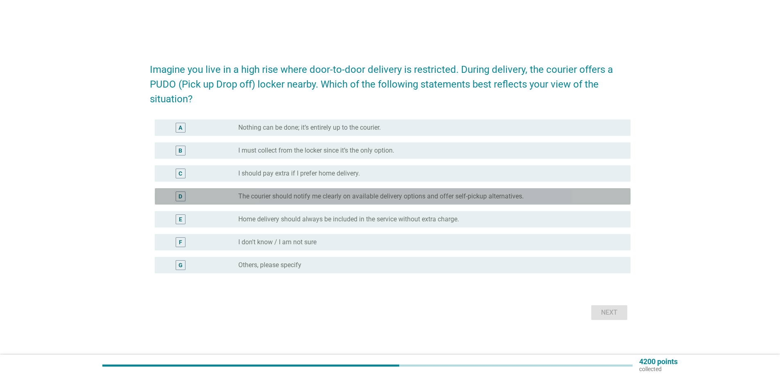
click at [311, 195] on label "The courier should notify me clearly on available delivery options and offer se…" at bounding box center [380, 196] width 285 height 8
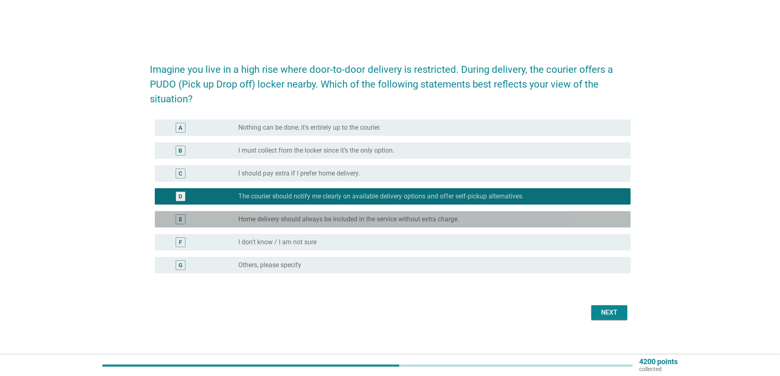
click at [299, 219] on label "Home delivery should always be included in the service without extra charge." at bounding box center [348, 219] width 221 height 8
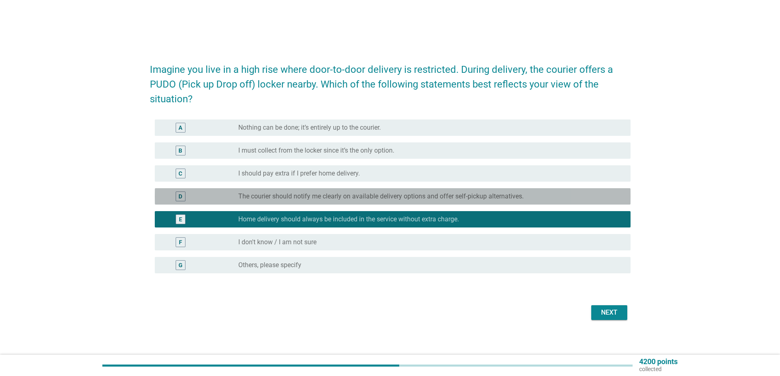
click at [339, 194] on label "The courier should notify me clearly on available delivery options and offer se…" at bounding box center [380, 196] width 285 height 8
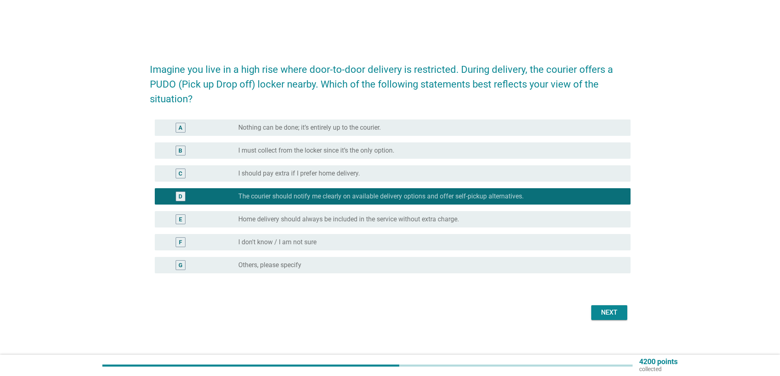
click at [602, 312] on div "Next" at bounding box center [608, 313] width 23 height 10
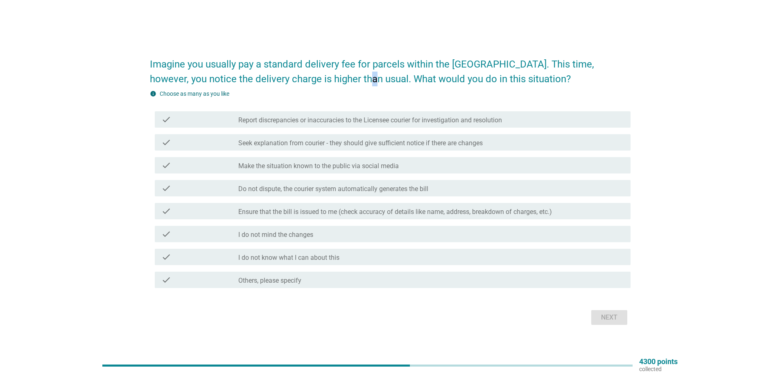
drag, startPoint x: 338, startPoint y: 76, endPoint x: 343, endPoint y: 83, distance: 7.9
click at [343, 83] on h2 "Imagine you usually pay a standard delivery fee for parcels within the [GEOGRAP…" at bounding box center [390, 68] width 480 height 38
click at [344, 82] on h2 "Imagine you usually pay a standard delivery fee for parcels within the [GEOGRAP…" at bounding box center [390, 68] width 480 height 38
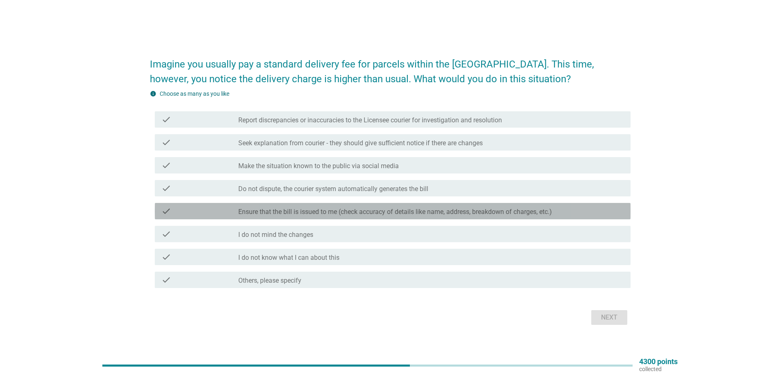
click at [356, 216] on div "check check_box_outline_blank Ensure that the bill is issued to me (check accur…" at bounding box center [392, 211] width 475 height 16
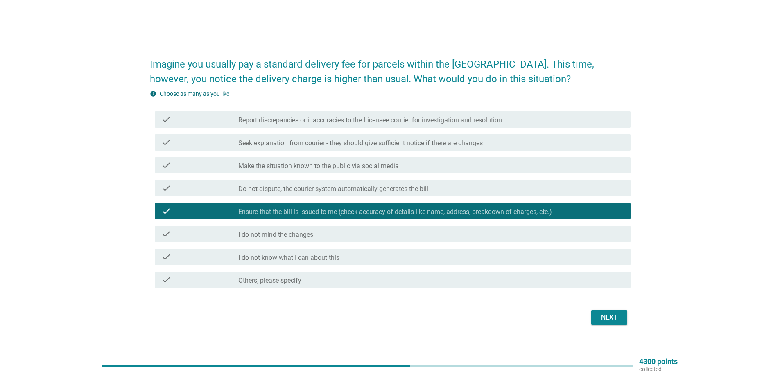
click at [609, 315] on div "Next" at bounding box center [608, 318] width 23 height 10
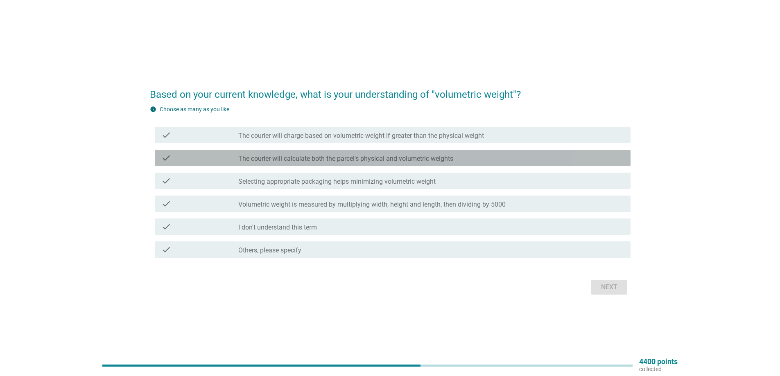
click at [300, 164] on div "check check_box_outline_blank The courier will calculate both the parcel's phys…" at bounding box center [392, 158] width 475 height 16
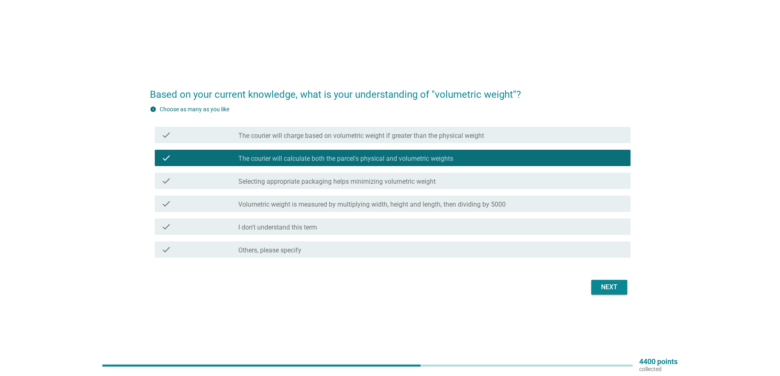
click at [611, 286] on div "Next" at bounding box center [608, 287] width 23 height 10
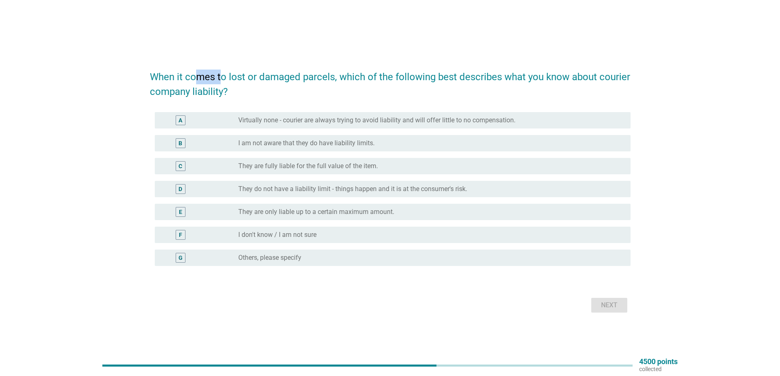
drag, startPoint x: 193, startPoint y: 71, endPoint x: 229, endPoint y: 75, distance: 36.2
click at [224, 75] on h2 "When it comes to lost or damaged parcels, which of the following best describes…" at bounding box center [390, 80] width 480 height 38
click at [230, 76] on h2 "When it comes to lost or damaged parcels, which of the following best describes…" at bounding box center [390, 80] width 480 height 38
click at [236, 77] on h2 "When it comes to lost or damaged parcels, which of the following best describes…" at bounding box center [390, 80] width 480 height 38
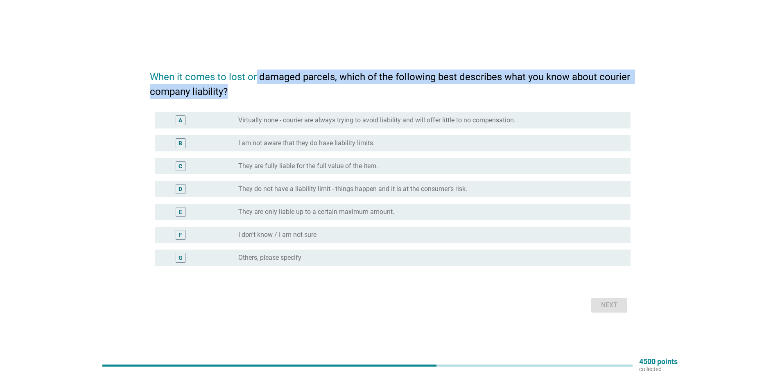
drag, startPoint x: 256, startPoint y: 74, endPoint x: 256, endPoint y: 87, distance: 13.5
click at [256, 87] on h2 "When it comes to lost or damaged parcels, which of the following best describes…" at bounding box center [390, 80] width 480 height 38
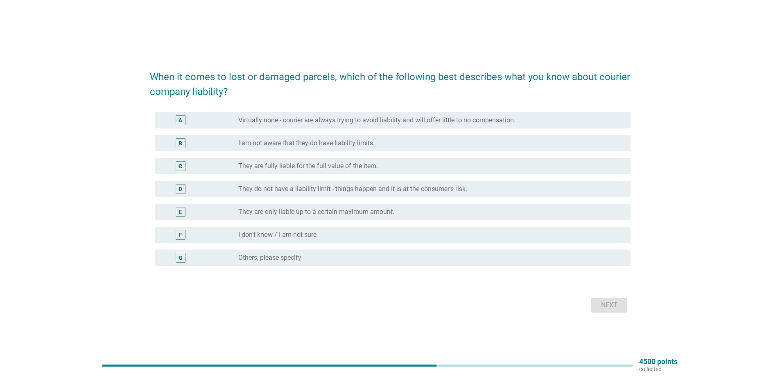
click at [359, 211] on label "They are only liable up to a certain maximum amount." at bounding box center [316, 212] width 156 height 8
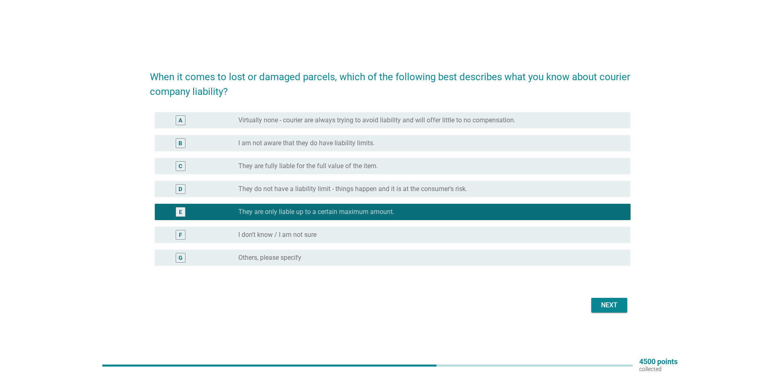
click at [604, 311] on button "Next" at bounding box center [609, 305] width 36 height 15
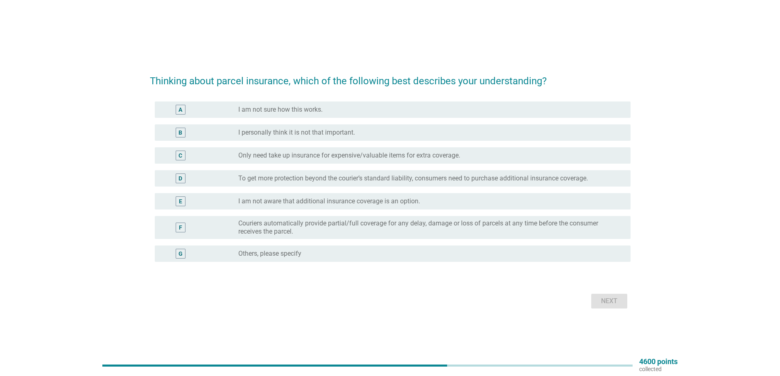
click at [291, 177] on label "To get more protection beyond the courier’s standard liability, consumers need …" at bounding box center [412, 178] width 349 height 8
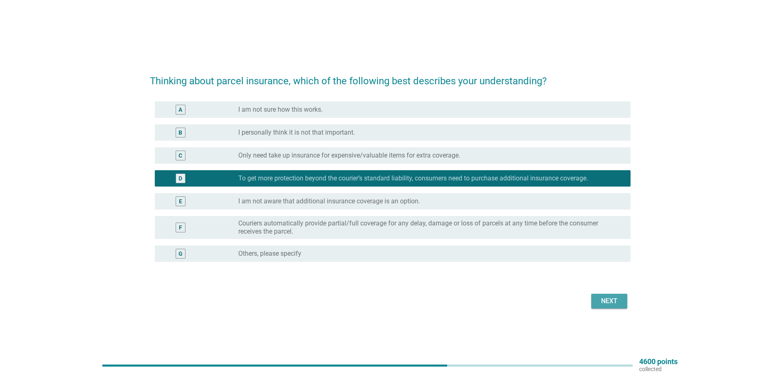
click at [608, 304] on div "Next" at bounding box center [608, 301] width 23 height 10
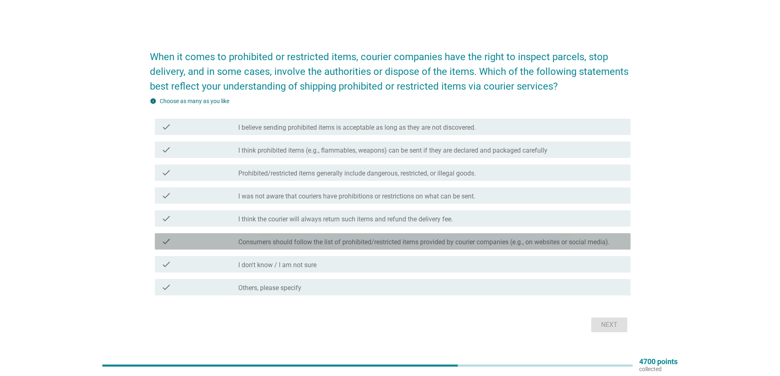
click at [350, 246] on div "check check_box_outline_blank Consumers should follow the list of prohibited/re…" at bounding box center [392, 241] width 475 height 16
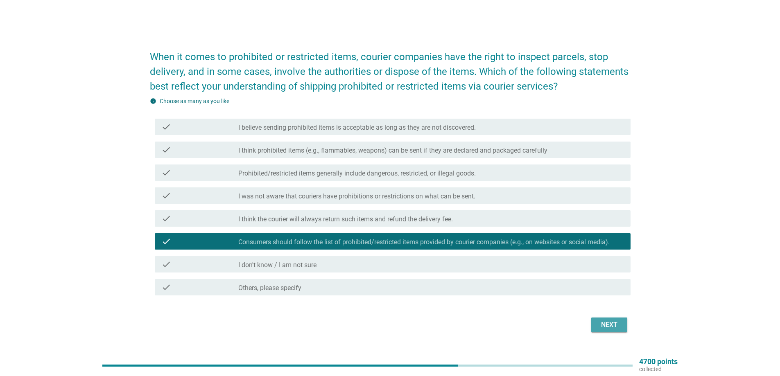
click at [614, 326] on div "Next" at bounding box center [608, 325] width 23 height 10
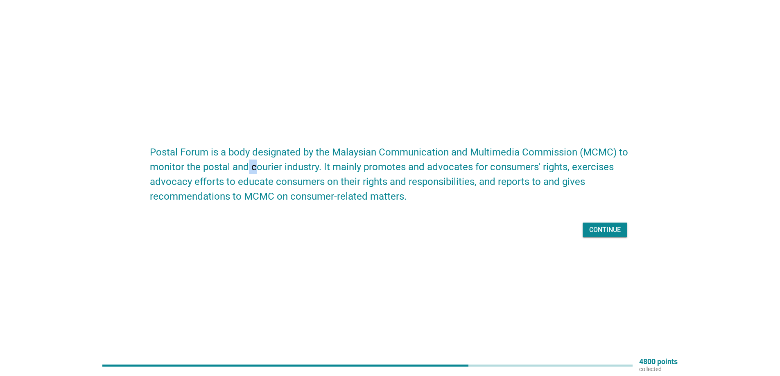
drag, startPoint x: 246, startPoint y: 168, endPoint x: 254, endPoint y: 169, distance: 8.7
click at [254, 169] on h2 "Postal Forum is a body designated by the Malaysian Communication and Multimedia…" at bounding box center [390, 170] width 480 height 67
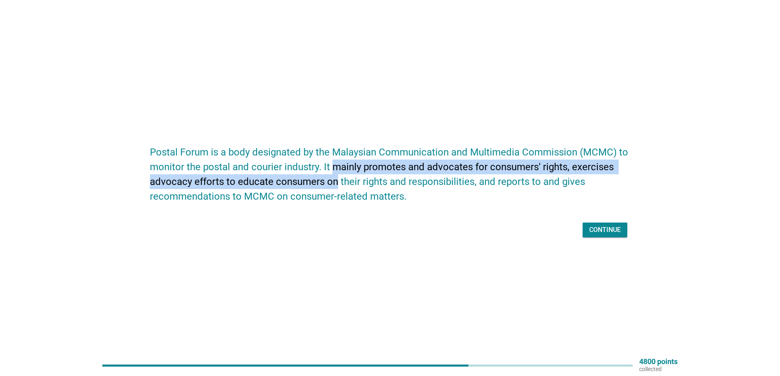
drag, startPoint x: 332, startPoint y: 165, endPoint x: 337, endPoint y: 176, distance: 12.5
click at [337, 176] on h2 "Postal Forum is a body designated by the Malaysian Communication and Multimedia…" at bounding box center [390, 170] width 480 height 67
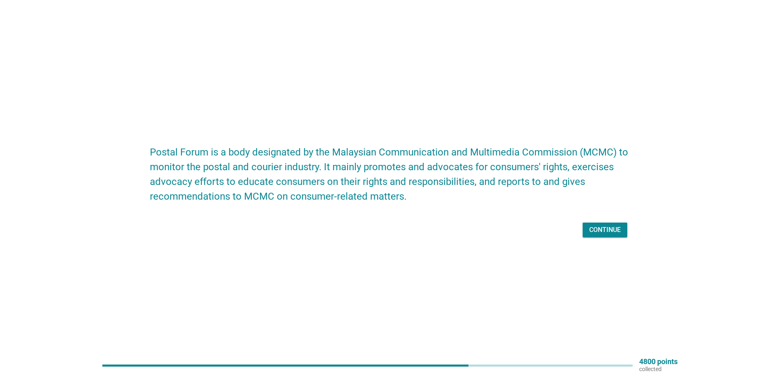
click at [338, 176] on h2 "Postal Forum is a body designated by the Malaysian Communication and Multimedia…" at bounding box center [390, 170] width 480 height 67
click at [615, 229] on div "Continue" at bounding box center [605, 230] width 32 height 10
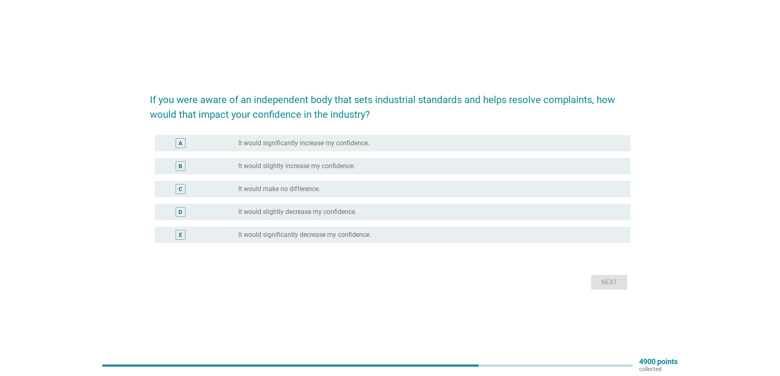
click at [334, 170] on label "It would slightly increase my confidence." at bounding box center [296, 166] width 117 height 8
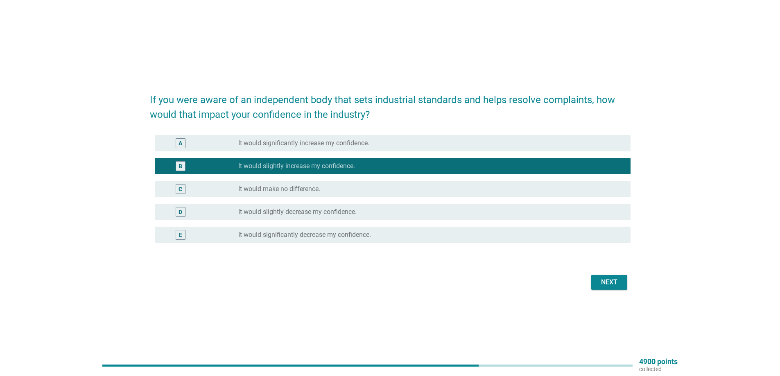
click at [608, 290] on div "Next" at bounding box center [390, 283] width 480 height 20
click at [613, 286] on div "Next" at bounding box center [608, 282] width 23 height 10
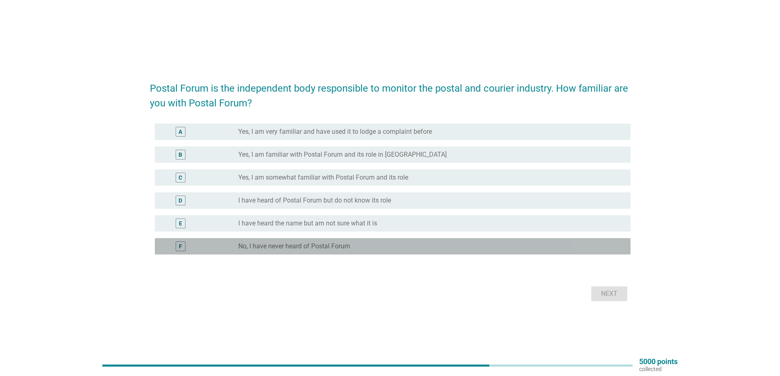
click at [358, 246] on div "radio_button_unchecked No, I have never heard of Postal Forum" at bounding box center [427, 246] width 379 height 8
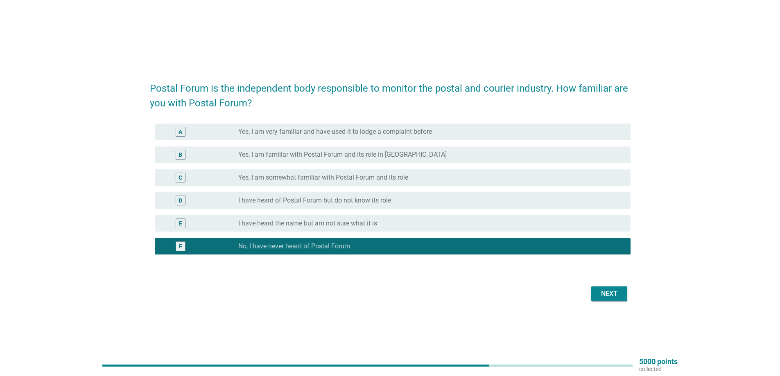
click at [602, 281] on form "Postal Forum is the independent body responsible to monitor the postal and cour…" at bounding box center [390, 188] width 480 height 231
click at [607, 302] on div "Next" at bounding box center [390, 294] width 480 height 20
click at [611, 298] on div "Next" at bounding box center [608, 294] width 23 height 10
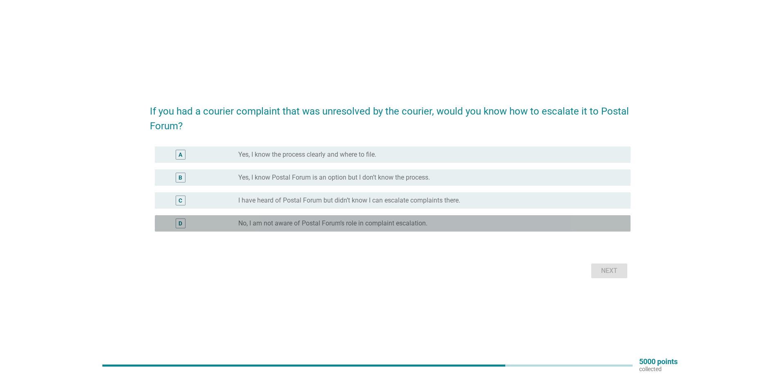
click at [304, 227] on label "No, I am not aware of Postal Forum’s role in complaint escalation." at bounding box center [332, 223] width 189 height 8
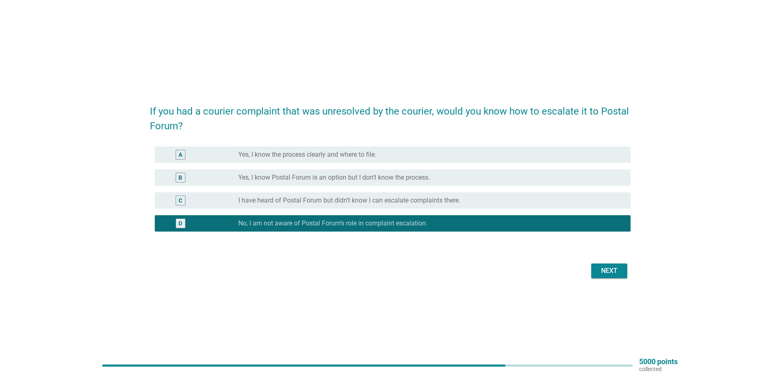
click at [615, 272] on div "Next" at bounding box center [608, 271] width 23 height 10
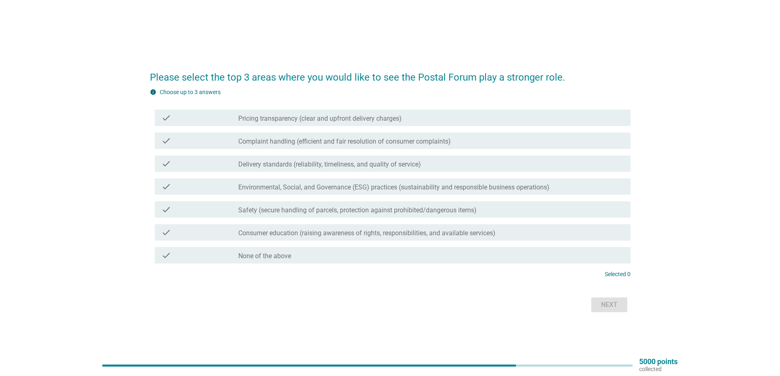
click at [323, 164] on label "Delivery standards (reliability, timeliness, and quality of service)" at bounding box center [329, 164] width 183 height 8
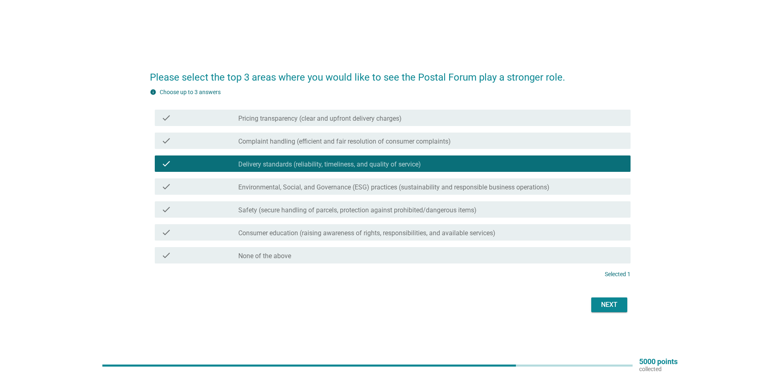
click at [324, 137] on label "Complaint handling (efficient and fair resolution of consumer complaints)" at bounding box center [344, 141] width 212 height 8
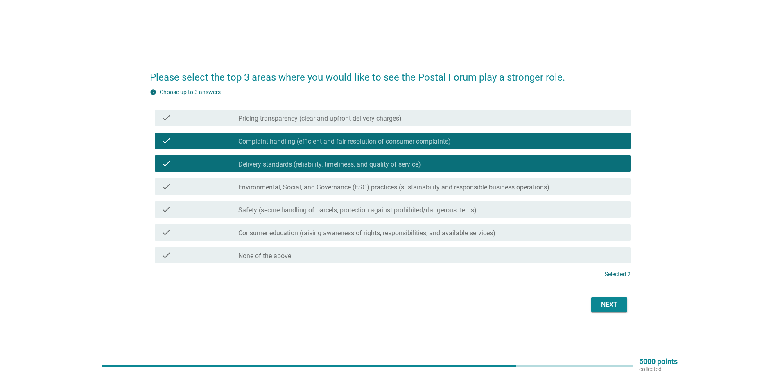
click at [297, 119] on label "Pricing transparency (clear and upfront delivery charges)" at bounding box center [319, 119] width 163 height 8
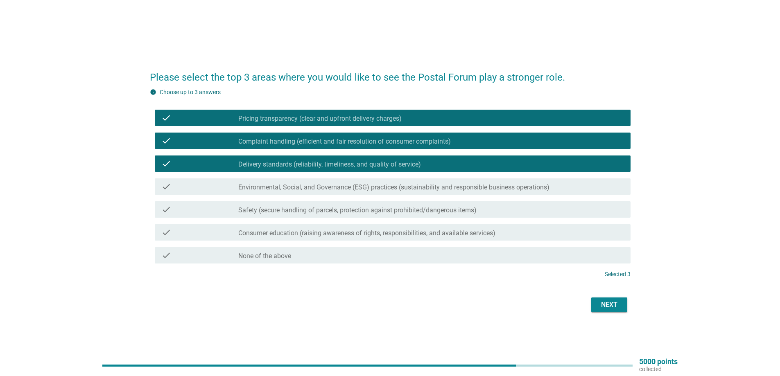
click at [295, 119] on label "Pricing transparency (clear and upfront delivery charges)" at bounding box center [319, 119] width 163 height 8
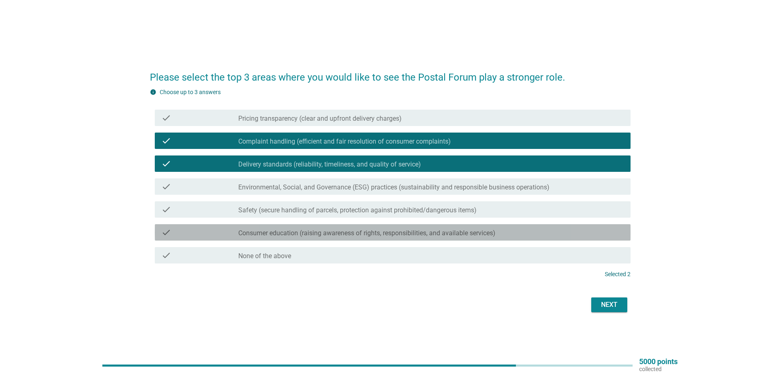
click at [292, 234] on label "Consumer education (raising awareness of rights, responsibilities, and availabl…" at bounding box center [366, 233] width 257 height 8
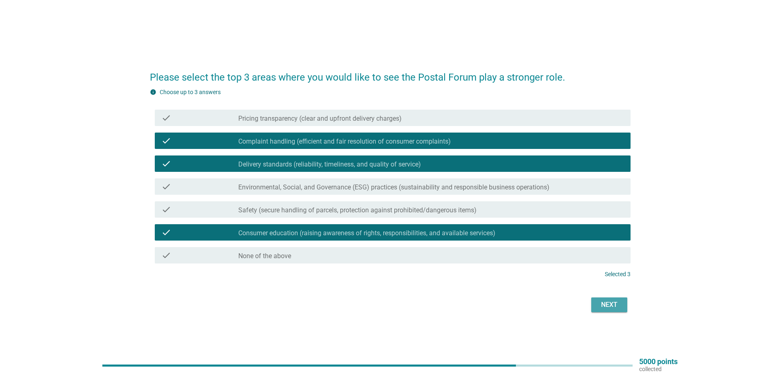
click at [600, 306] on div "Next" at bounding box center [608, 305] width 23 height 10
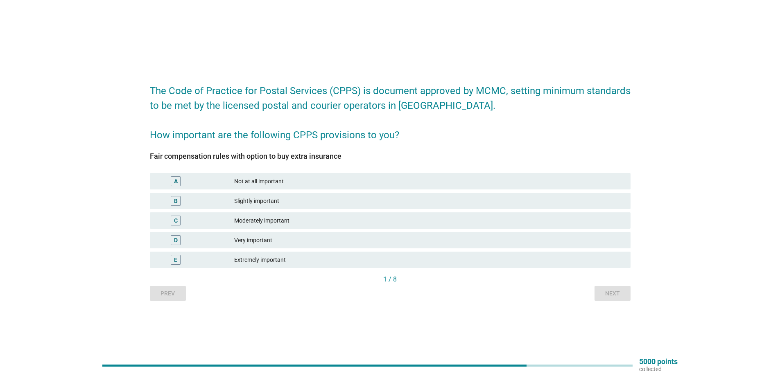
click at [327, 237] on div "Very important" at bounding box center [429, 240] width 390 height 10
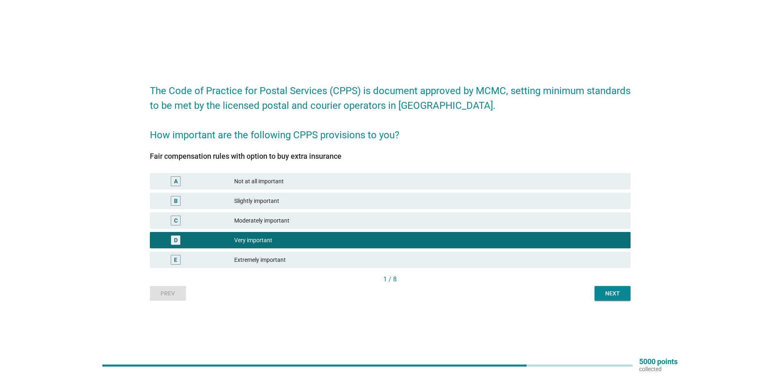
click at [611, 291] on div "Next" at bounding box center [612, 293] width 23 height 9
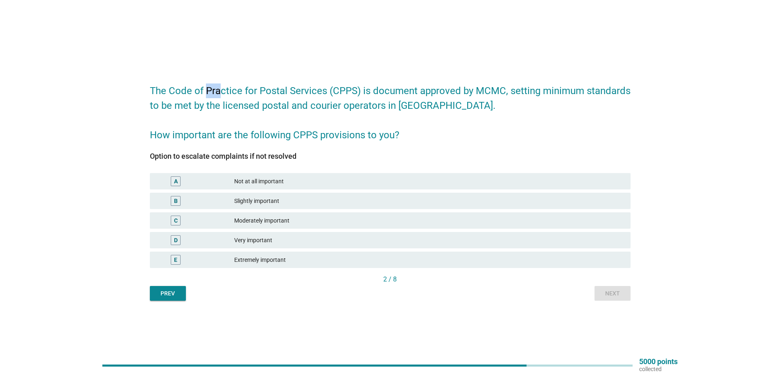
drag, startPoint x: 208, startPoint y: 85, endPoint x: 219, endPoint y: 85, distance: 11.1
click at [219, 85] on h2 "The Code of Practice for Postal Services (CPPS) is document approved by MCMC, s…" at bounding box center [390, 108] width 480 height 67
click at [221, 85] on h2 "The Code of Practice for Postal Services (CPPS) is document approved by MCMC, s…" at bounding box center [390, 108] width 480 height 67
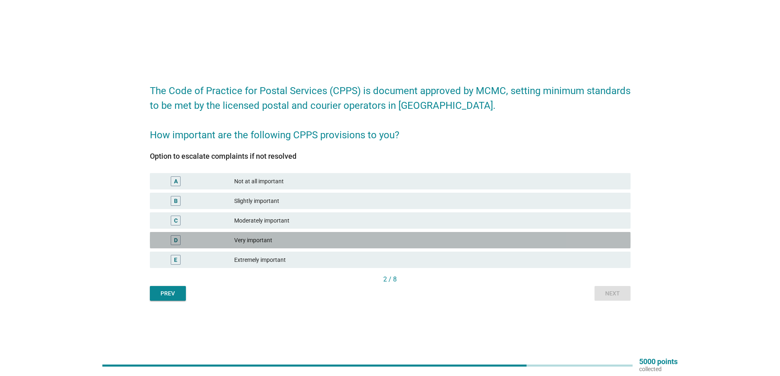
drag, startPoint x: 288, startPoint y: 246, endPoint x: 425, endPoint y: 252, distance: 136.8
click at [289, 246] on div "D Very important" at bounding box center [390, 240] width 480 height 16
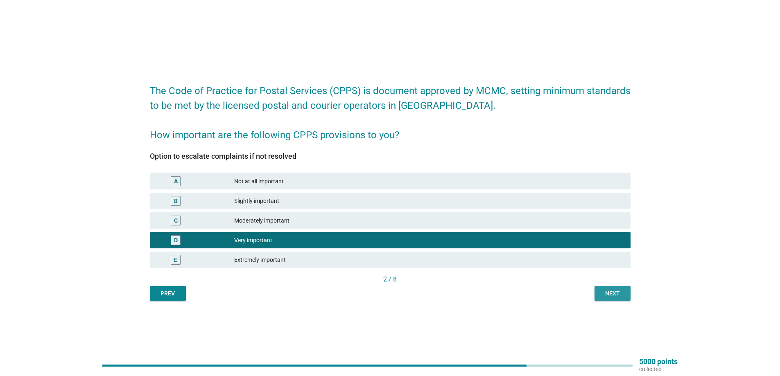
click at [620, 297] on div "Next" at bounding box center [612, 293] width 23 height 9
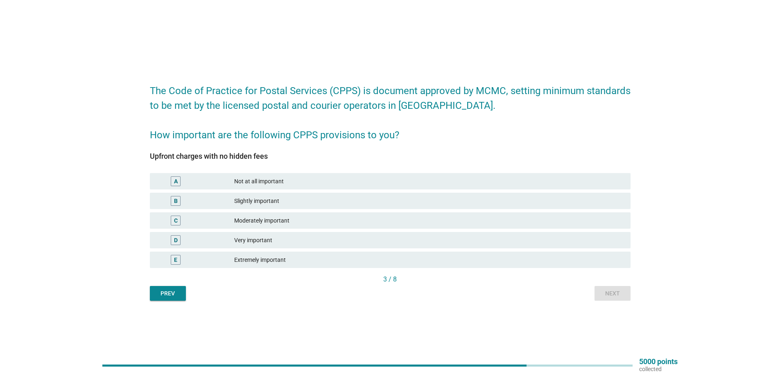
drag, startPoint x: 181, startPoint y: 151, endPoint x: 210, endPoint y: 159, distance: 30.6
click at [189, 155] on div "Upfront charges with no hidden fees A Not at all important B Slightly important…" at bounding box center [390, 208] width 480 height 132
click at [212, 159] on div "Upfront charges with no hidden fees" at bounding box center [390, 156] width 480 height 11
drag, startPoint x: 200, startPoint y: 160, endPoint x: 250, endPoint y: 159, distance: 49.5
click at [223, 159] on div "Upfront charges with no hidden fees" at bounding box center [390, 156] width 480 height 11
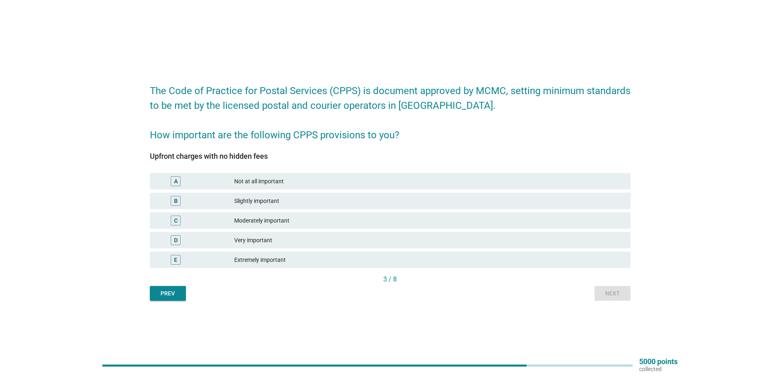
click at [250, 159] on div "Upfront charges with no hidden fees" at bounding box center [390, 156] width 480 height 11
drag, startPoint x: 310, startPoint y: 238, endPoint x: 377, endPoint y: 232, distance: 67.4
click at [312, 238] on div "Very important" at bounding box center [429, 240] width 390 height 10
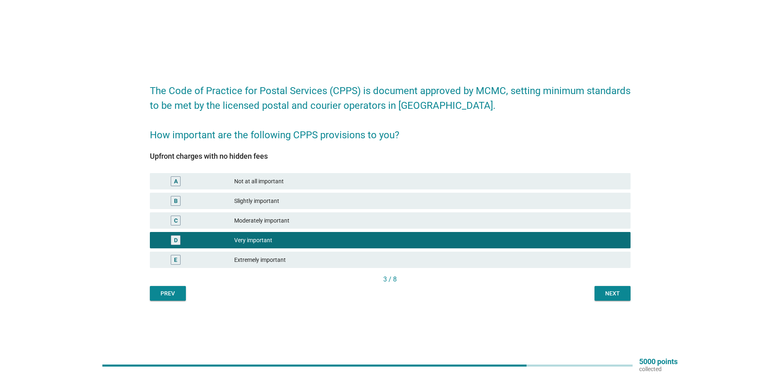
click at [624, 304] on div "The Code of Practice for Postal Services (CPPS) is document approved by MCMC, s…" at bounding box center [389, 188] width 493 height 239
click at [626, 300] on button "Next" at bounding box center [612, 293] width 36 height 15
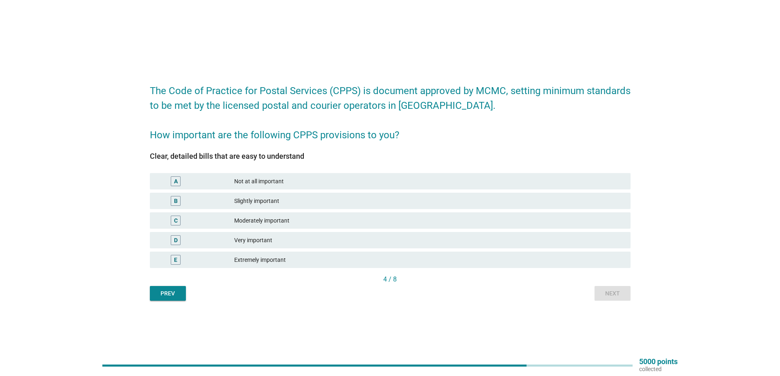
click at [296, 264] on div "Extremely important" at bounding box center [429, 260] width 390 height 10
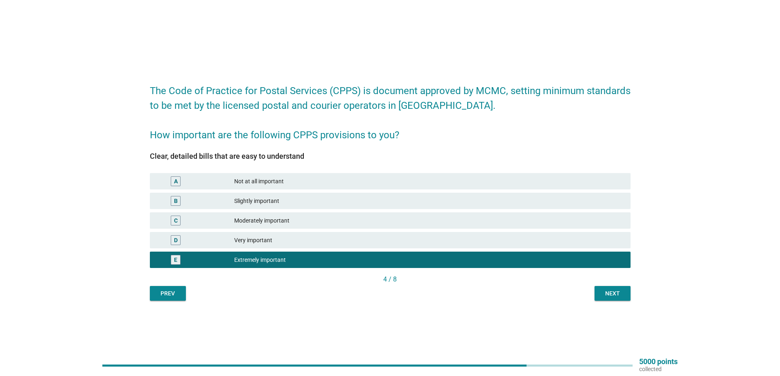
click at [615, 301] on div "The Code of Practice for Postal Services (CPPS) is document approved by MCMC, s…" at bounding box center [389, 188] width 493 height 239
click at [617, 299] on button "Next" at bounding box center [612, 293] width 36 height 15
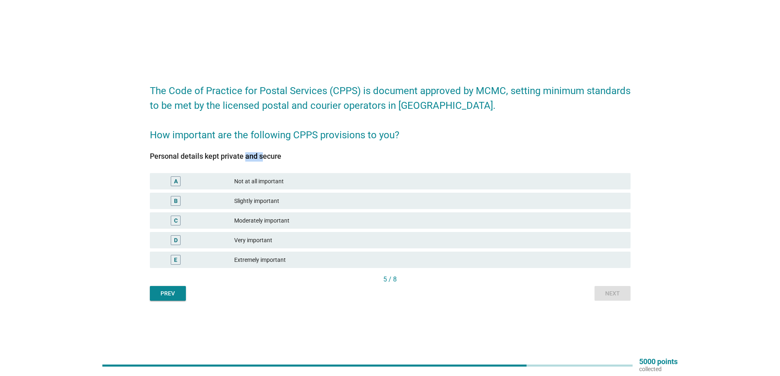
drag, startPoint x: 210, startPoint y: 156, endPoint x: 250, endPoint y: 157, distance: 40.1
click at [237, 158] on div "Personal details kept private and secure" at bounding box center [390, 156] width 480 height 11
drag, startPoint x: 250, startPoint y: 157, endPoint x: 277, endPoint y: 218, distance: 67.1
click at [251, 157] on div "Personal details kept private and secure" at bounding box center [390, 156] width 480 height 11
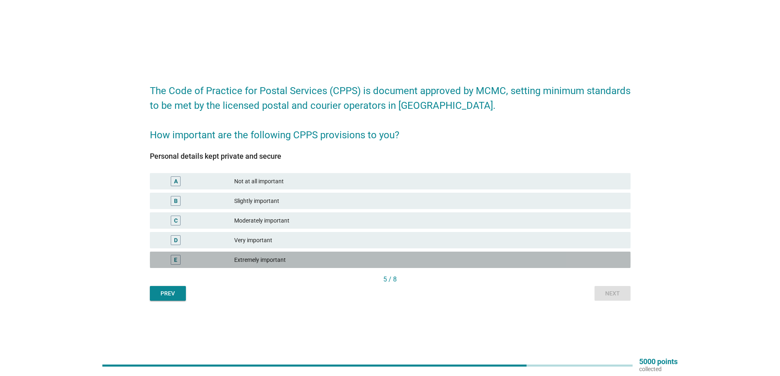
drag, startPoint x: 298, startPoint y: 261, endPoint x: 428, endPoint y: 275, distance: 130.5
click at [309, 263] on div "Extremely important" at bounding box center [429, 260] width 390 height 10
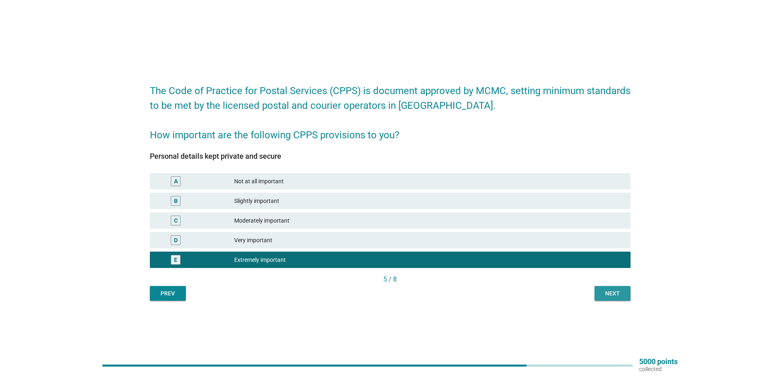
click at [599, 294] on button "Next" at bounding box center [612, 293] width 36 height 15
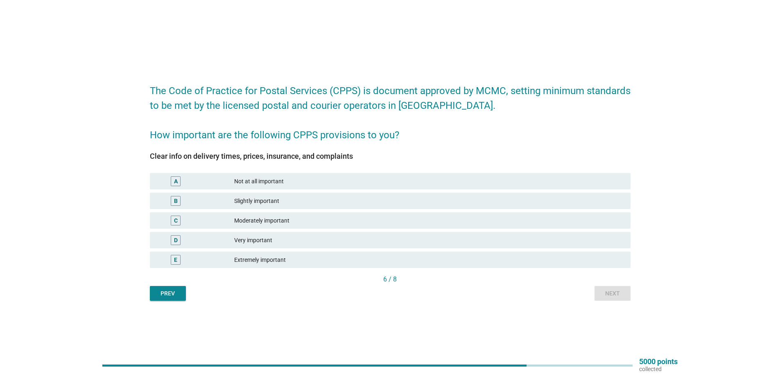
click at [372, 255] on div "E Extremely important" at bounding box center [390, 260] width 480 height 16
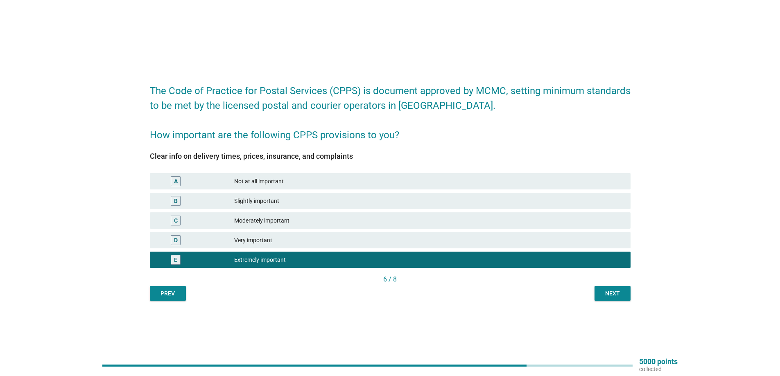
click at [607, 295] on div "Next" at bounding box center [612, 293] width 23 height 9
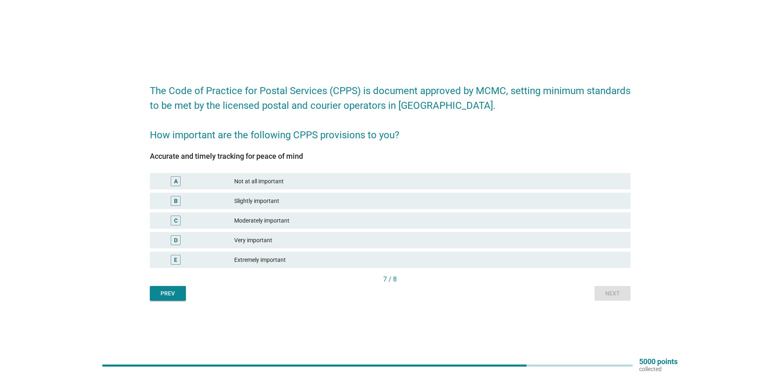
click at [569, 273] on div "Accurate and timely tracking for peace of mind A Not at all important B Slightl…" at bounding box center [390, 213] width 480 height 122
click at [575, 266] on div "E Extremely important" at bounding box center [390, 260] width 480 height 16
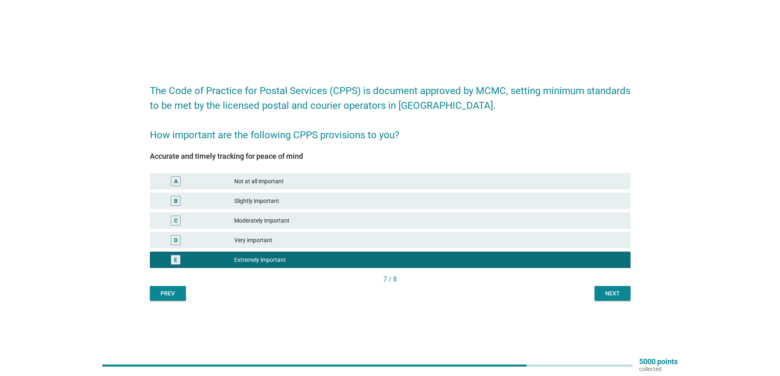
click at [667, 314] on div "The Code of Practice for Postal Services (CPPS) is document approved by MCMC, s…" at bounding box center [390, 188] width 760 height 258
click at [629, 298] on button "Next" at bounding box center [612, 293] width 36 height 15
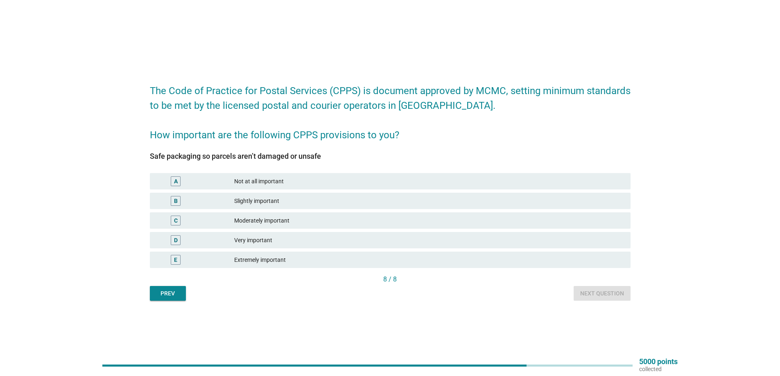
drag, startPoint x: 299, startPoint y: 259, endPoint x: 347, endPoint y: 262, distance: 48.0
click at [301, 259] on div "Extremely important" at bounding box center [429, 260] width 390 height 10
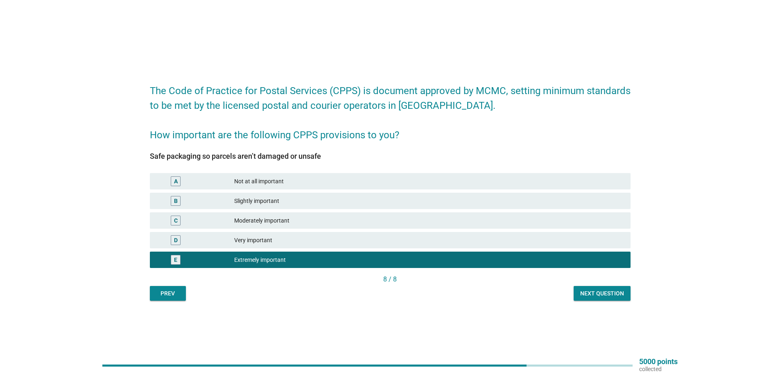
click at [590, 290] on div "Next question" at bounding box center [602, 293] width 44 height 9
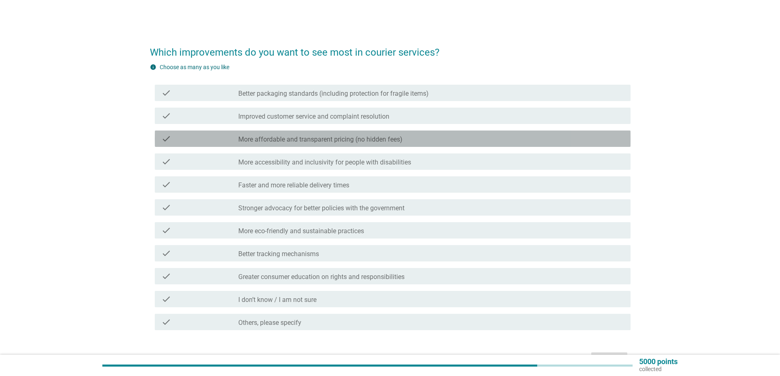
click at [357, 144] on div "check check_box_outline_blank More affordable and transparent pricing (no hidde…" at bounding box center [392, 139] width 475 height 16
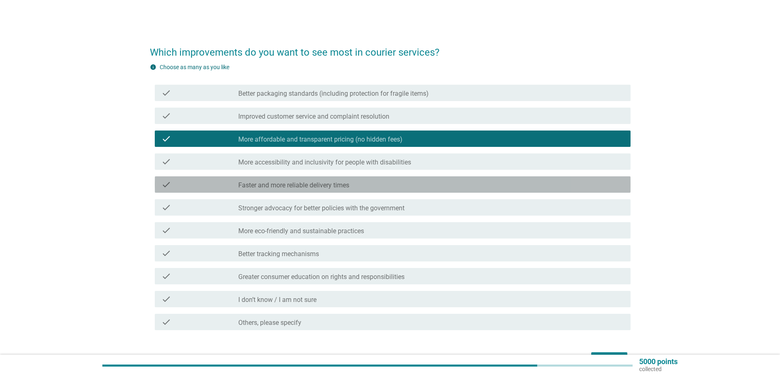
click at [379, 190] on div "check check_box_outline_blank Faster and more reliable delivery times" at bounding box center [392, 184] width 475 height 16
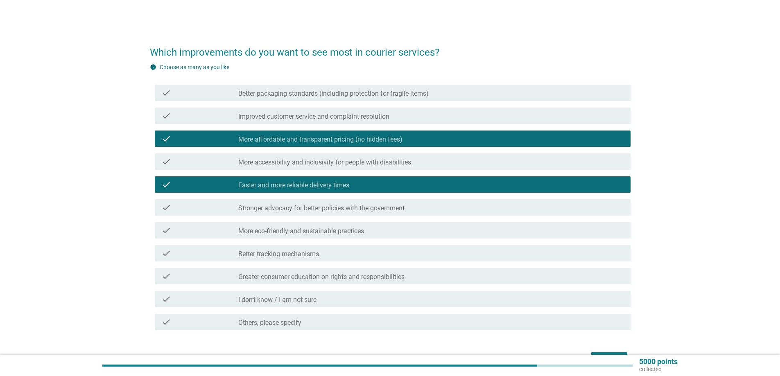
click at [407, 253] on div "check_box_outline_blank Better tracking mechanisms" at bounding box center [430, 253] width 385 height 10
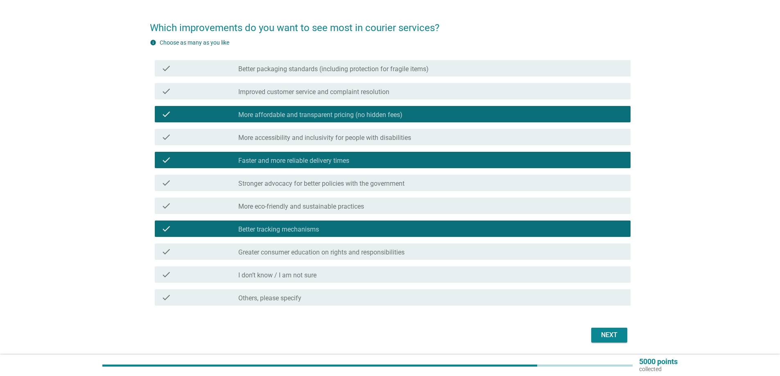
scroll to position [52, 0]
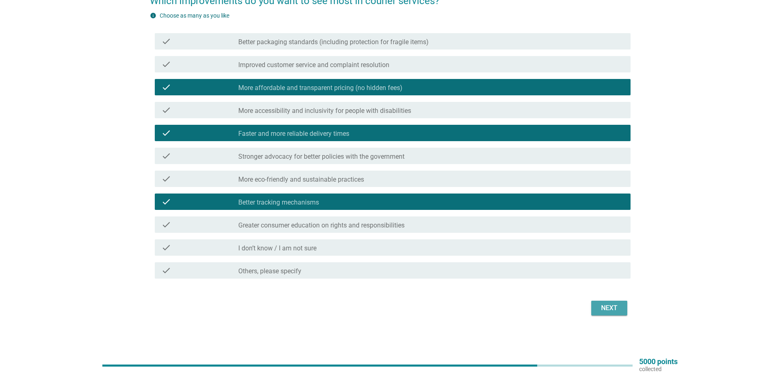
click at [611, 304] on div "Next" at bounding box center [608, 308] width 23 height 10
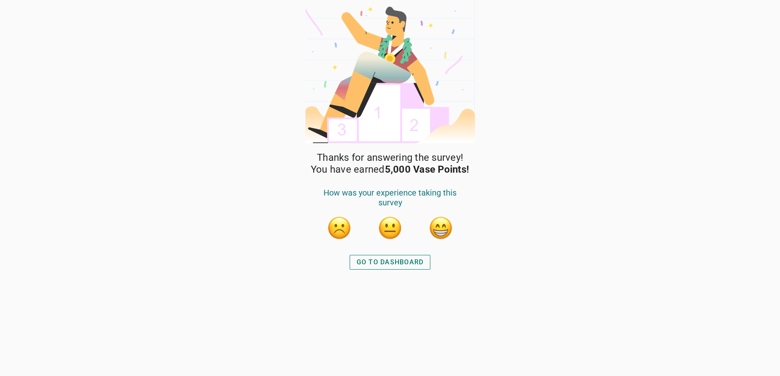
click at [446, 233] on button "button" at bounding box center [440, 228] width 25 height 25
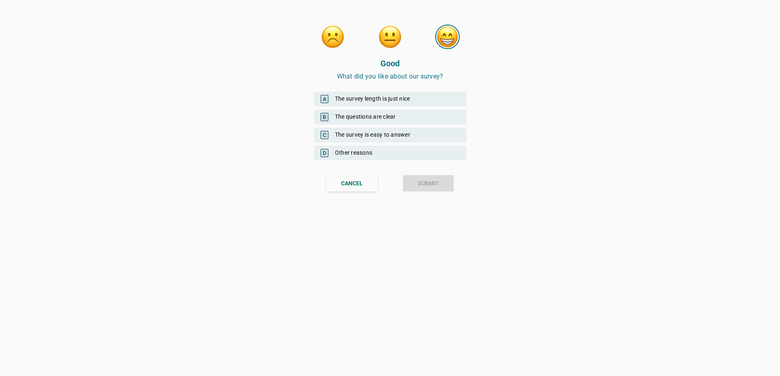
click at [425, 120] on div "B The questions are clear" at bounding box center [390, 117] width 152 height 15
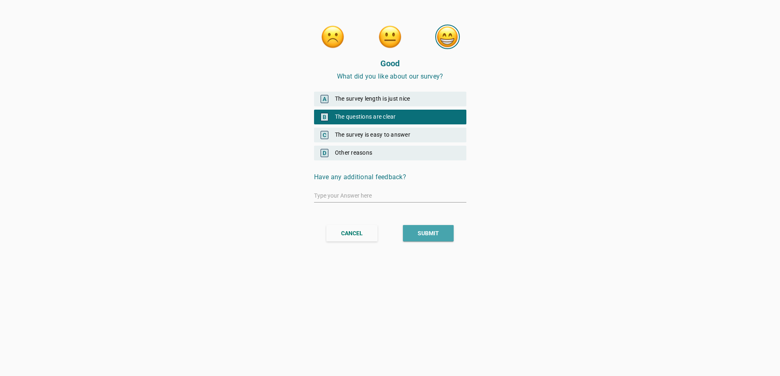
click at [428, 233] on div "SUBMIT" at bounding box center [427, 233] width 21 height 9
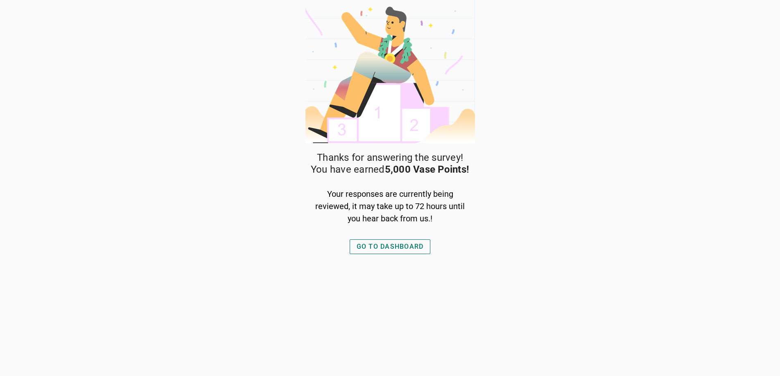
click at [403, 247] on div "GO TO DASHBOARD" at bounding box center [389, 247] width 67 height 10
click at [370, 248] on div "GO TO DASHBOARD" at bounding box center [389, 247] width 67 height 10
